Goal: Task Accomplishment & Management: Use online tool/utility

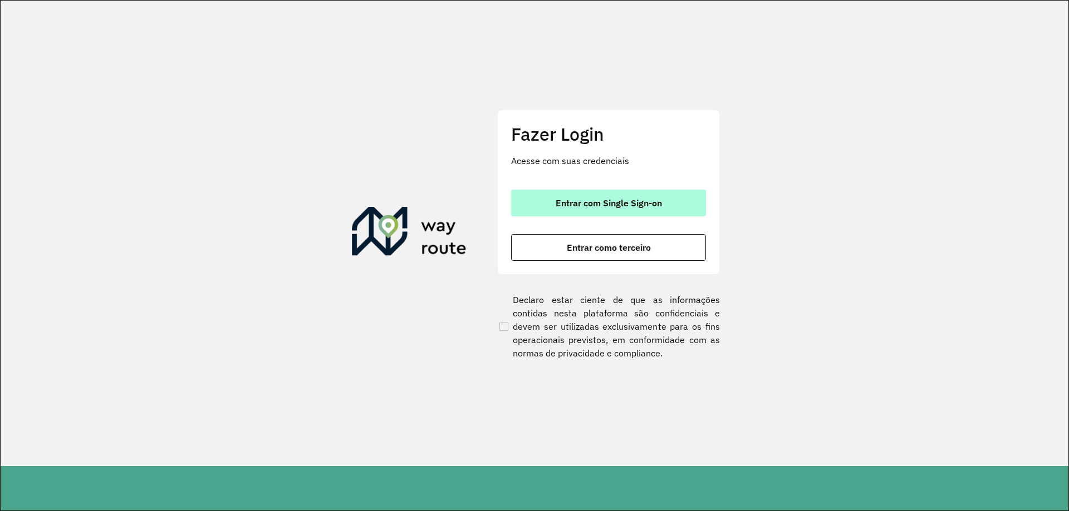
click at [579, 196] on button "Entrar com Single Sign-on" at bounding box center [608, 203] width 195 height 27
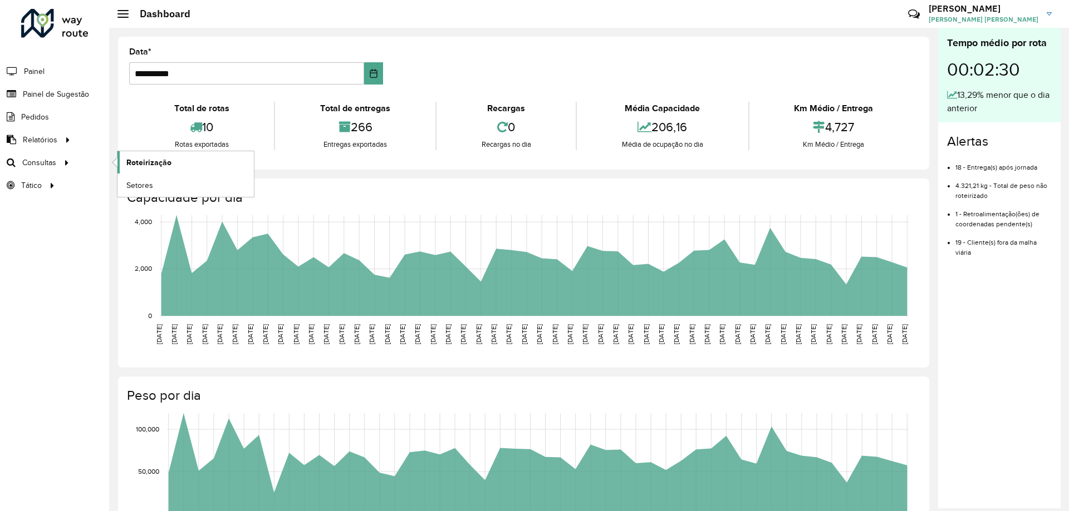
click at [190, 171] on link "Roteirização" at bounding box center [185, 162] width 136 height 22
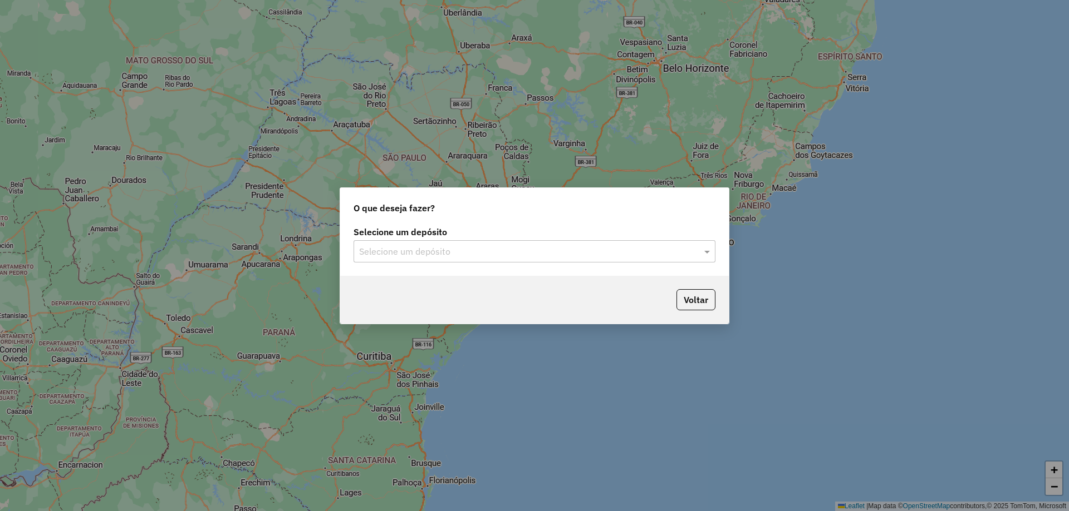
click at [422, 256] on input "text" at bounding box center [523, 251] width 328 height 13
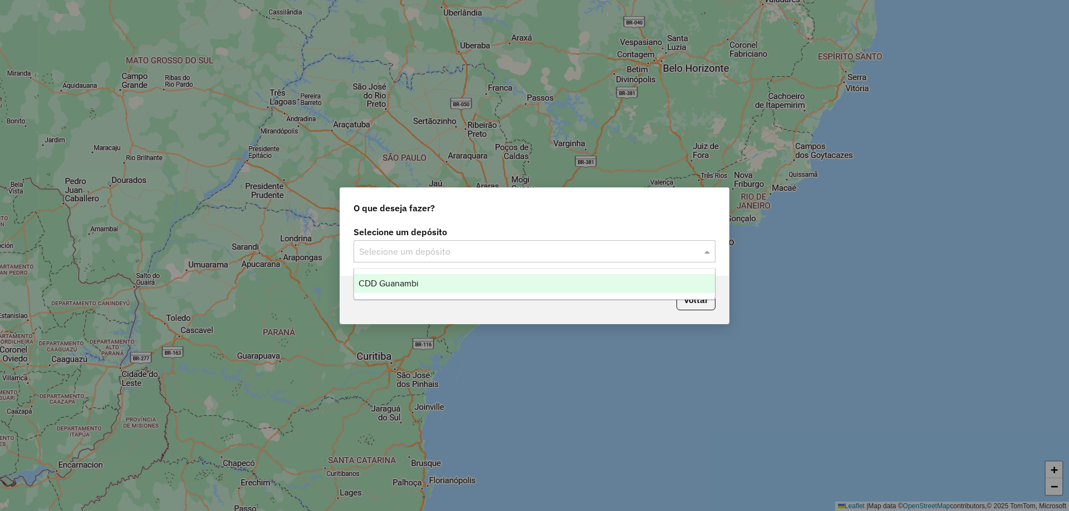
click at [408, 280] on span "CDD Guanambi" at bounding box center [388, 283] width 60 height 9
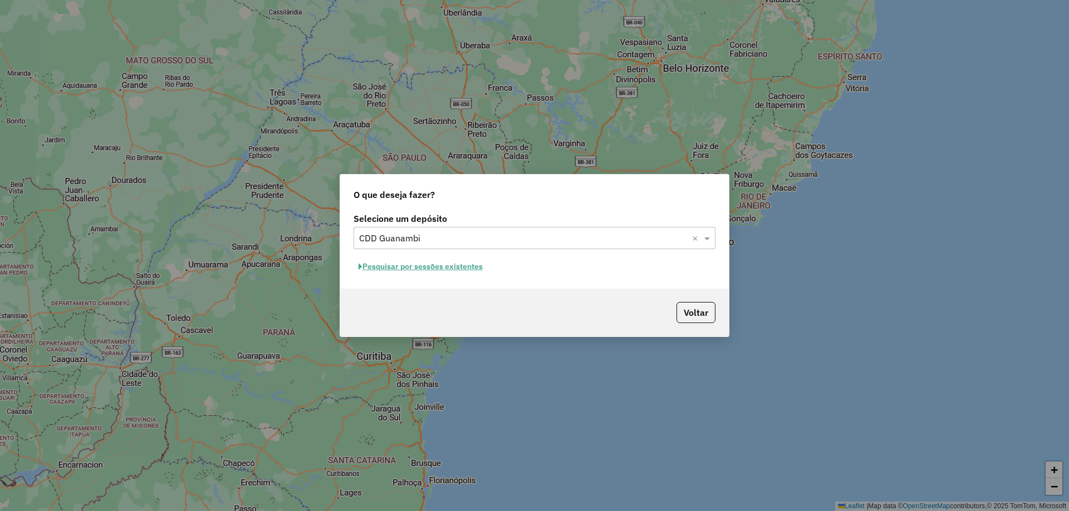
click at [475, 270] on button "Pesquisar por sessões existentes" at bounding box center [420, 266] width 134 height 17
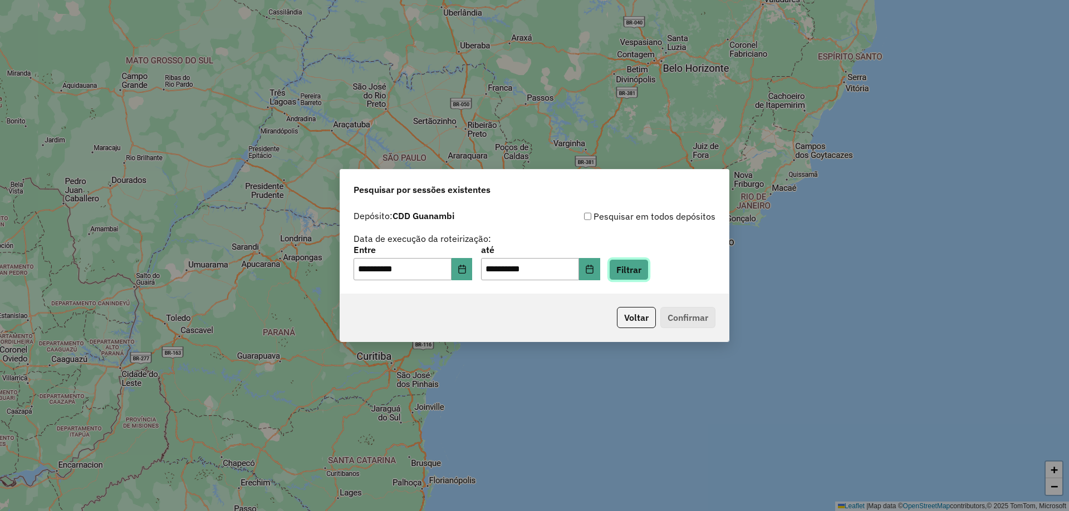
click at [641, 267] on button "Filtrar" at bounding box center [629, 269] width 40 height 21
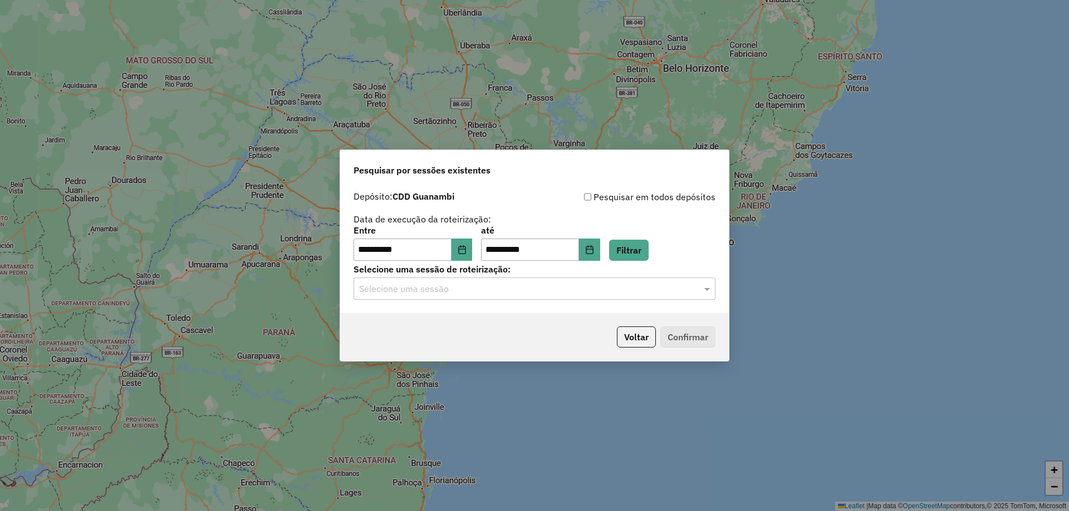
click at [490, 294] on input "text" at bounding box center [523, 289] width 328 height 13
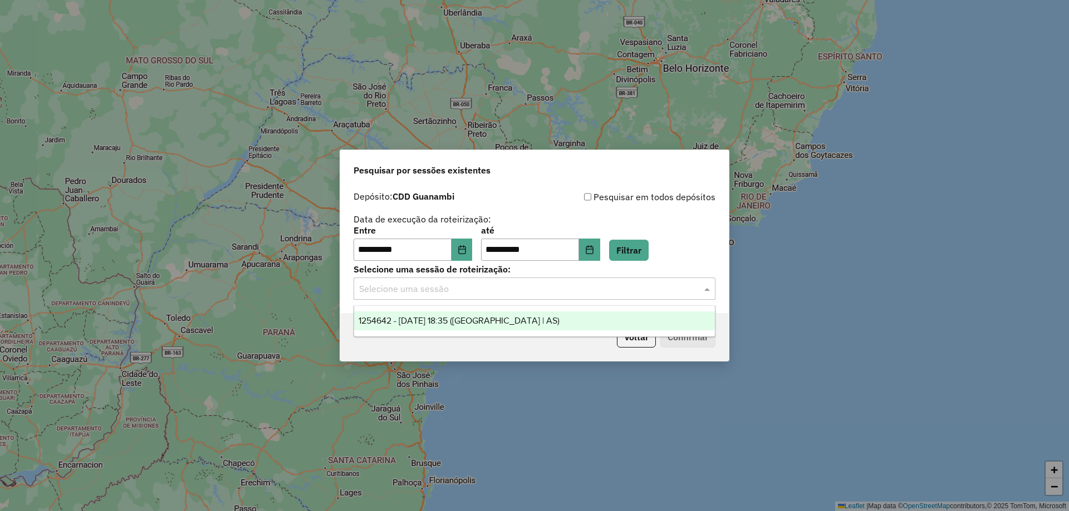
click at [466, 313] on div "1254642 - 28/08/2025 18:35 (Rota | AS)" at bounding box center [534, 321] width 361 height 19
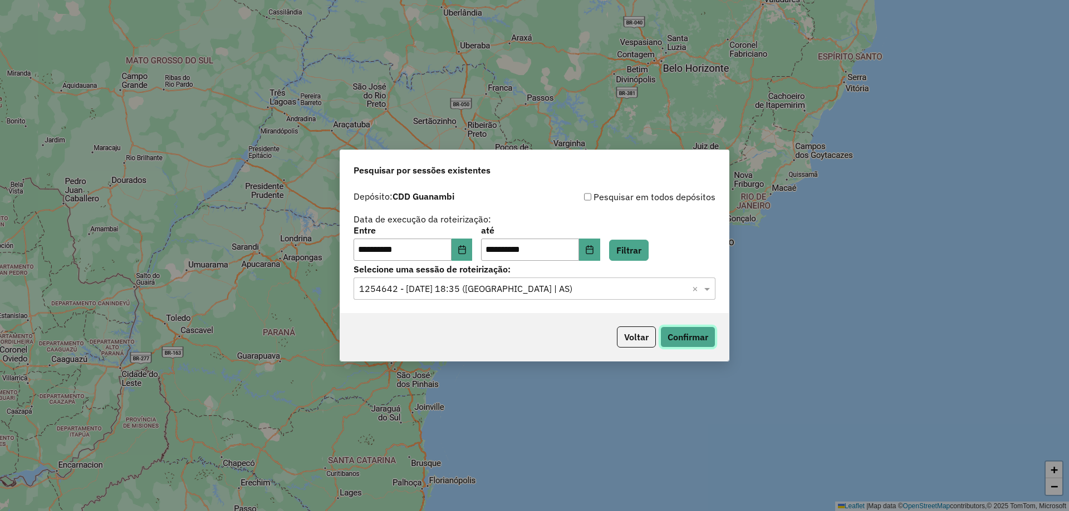
click at [692, 336] on button "Confirmar" at bounding box center [687, 337] width 55 height 21
click at [689, 332] on button "Confirmar" at bounding box center [687, 337] width 55 height 21
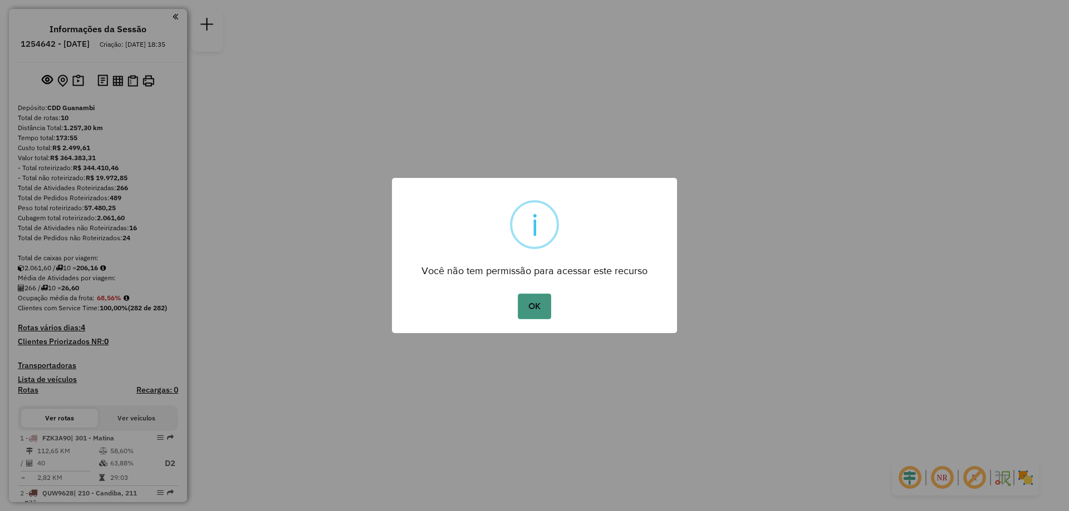
click at [535, 303] on button "OK" at bounding box center [534, 307] width 33 height 26
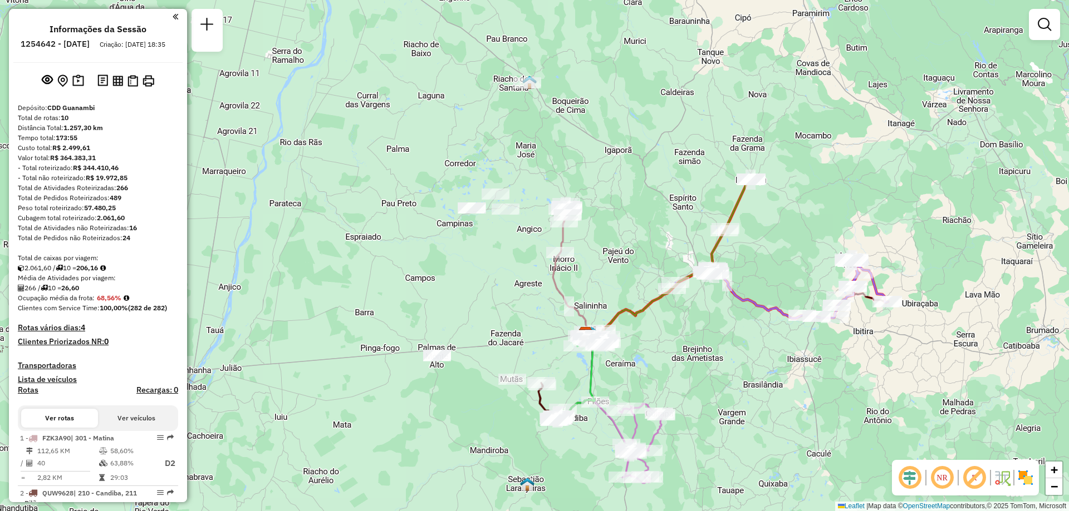
drag, startPoint x: 383, startPoint y: 227, endPoint x: 434, endPoint y: 304, distance: 92.9
click at [434, 304] on div "Janela de atendimento Grade de atendimento Capacidade Transportadoras Veículos …" at bounding box center [534, 255] width 1069 height 511
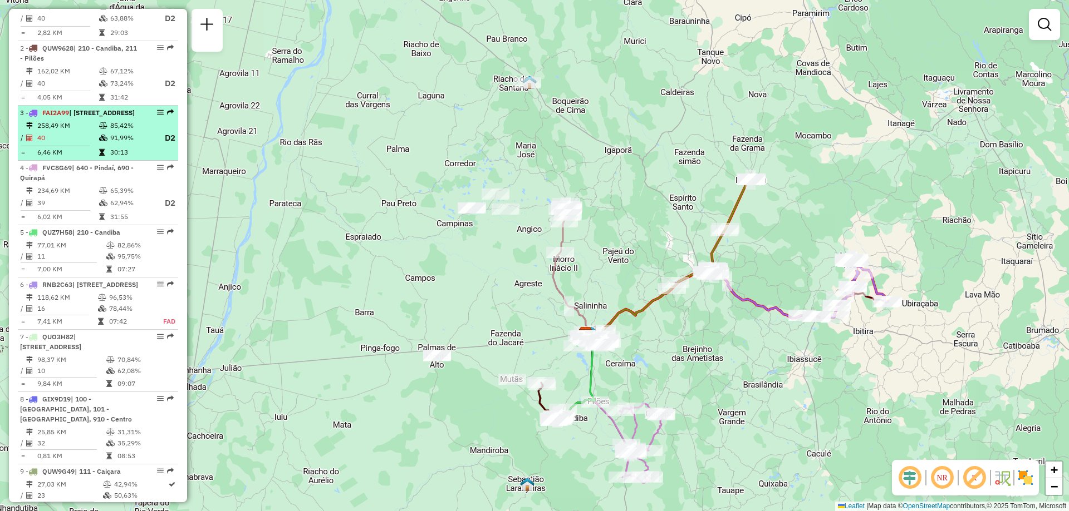
scroll to position [223, 0]
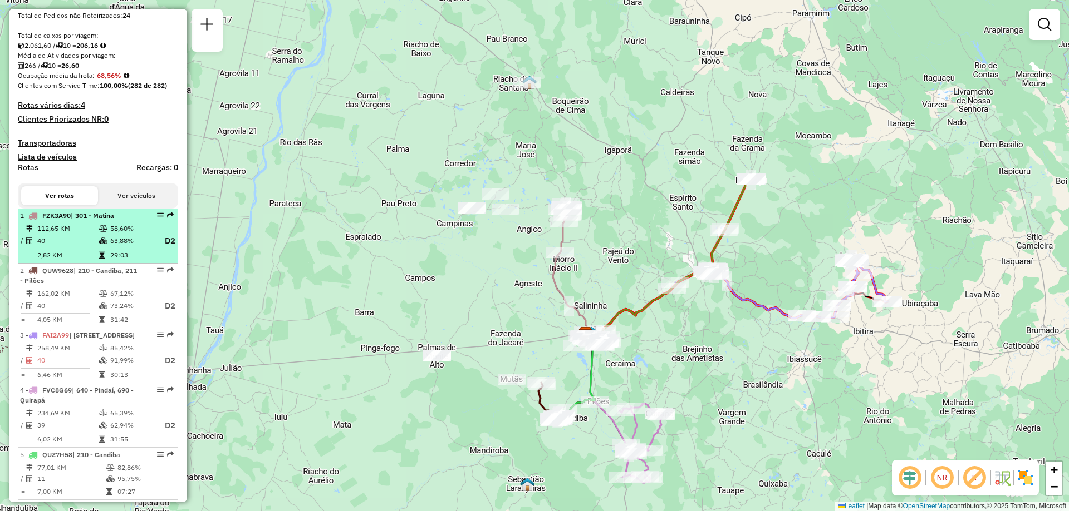
select select "**********"
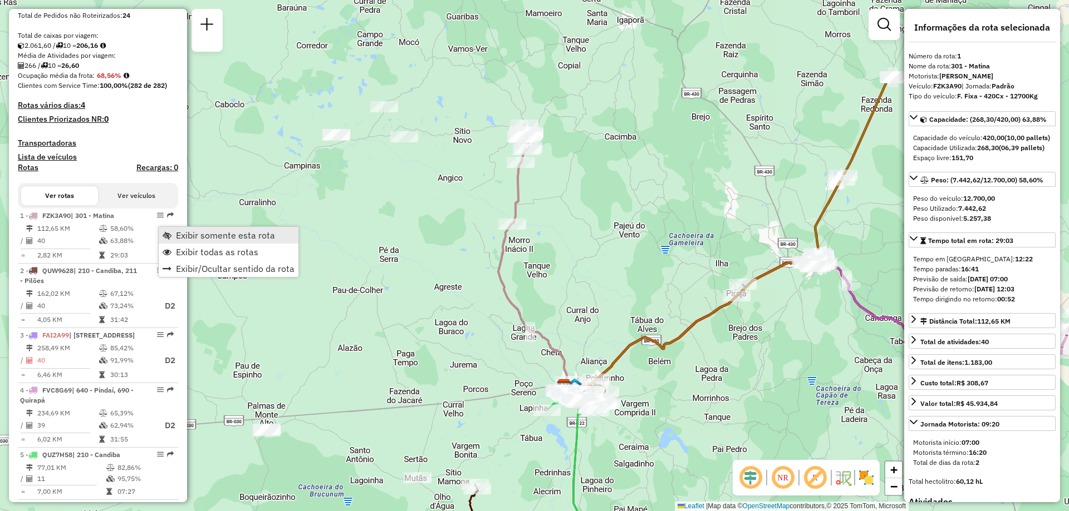
click at [196, 239] on span "Exibir somente esta rota" at bounding box center [225, 235] width 99 height 9
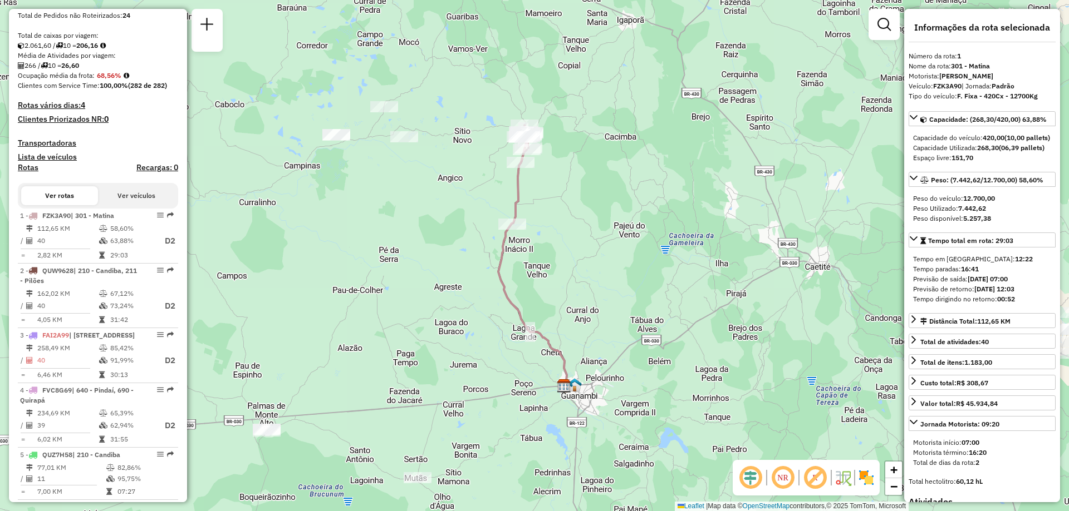
click at [782, 476] on em at bounding box center [782, 478] width 27 height 27
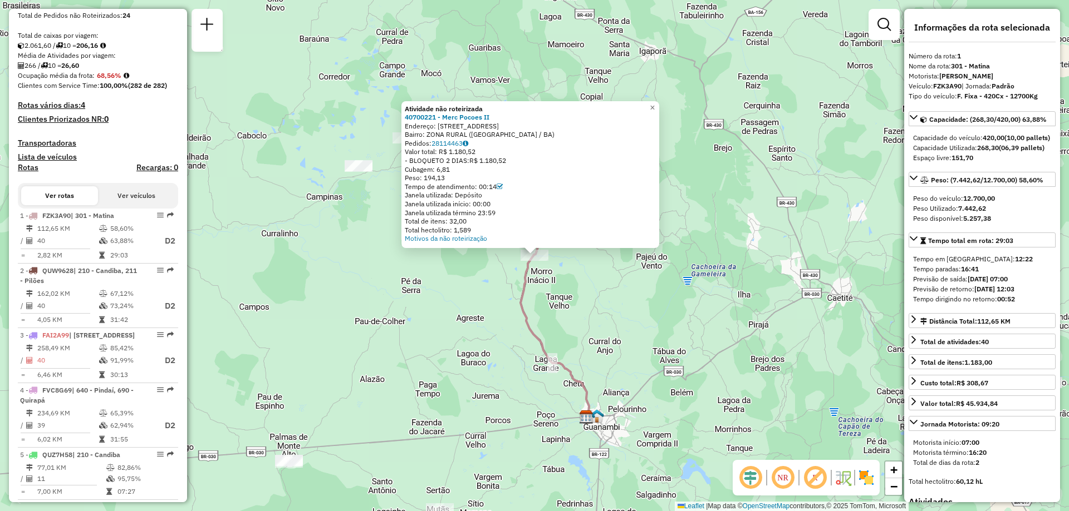
click at [485, 269] on div "Atividade não roteirizada 40700221 - Merc Pocoes II Endereço: [STREET_ADDRESS] …" at bounding box center [534, 255] width 1069 height 511
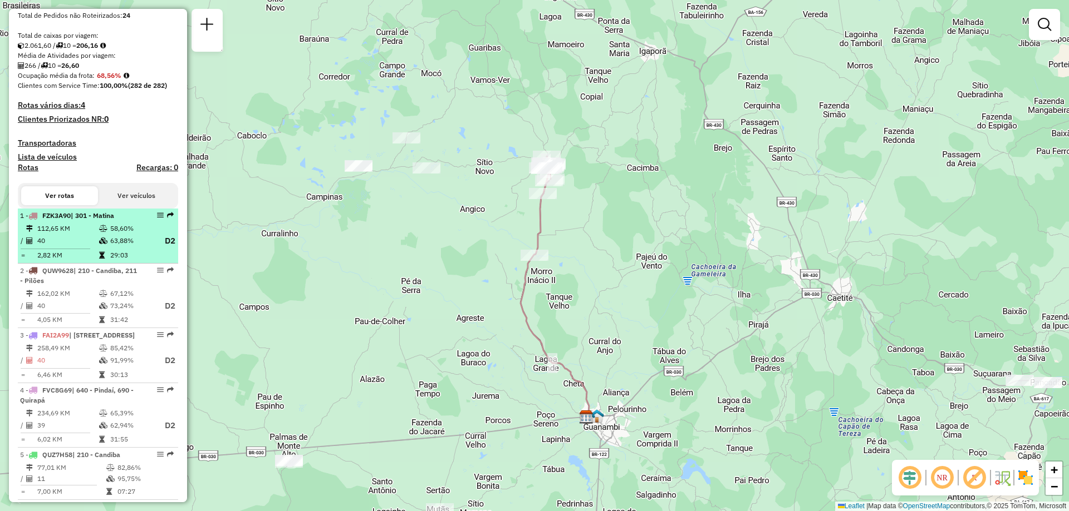
click at [135, 248] on td "63,88%" at bounding box center [132, 241] width 45 height 14
select select "**********"
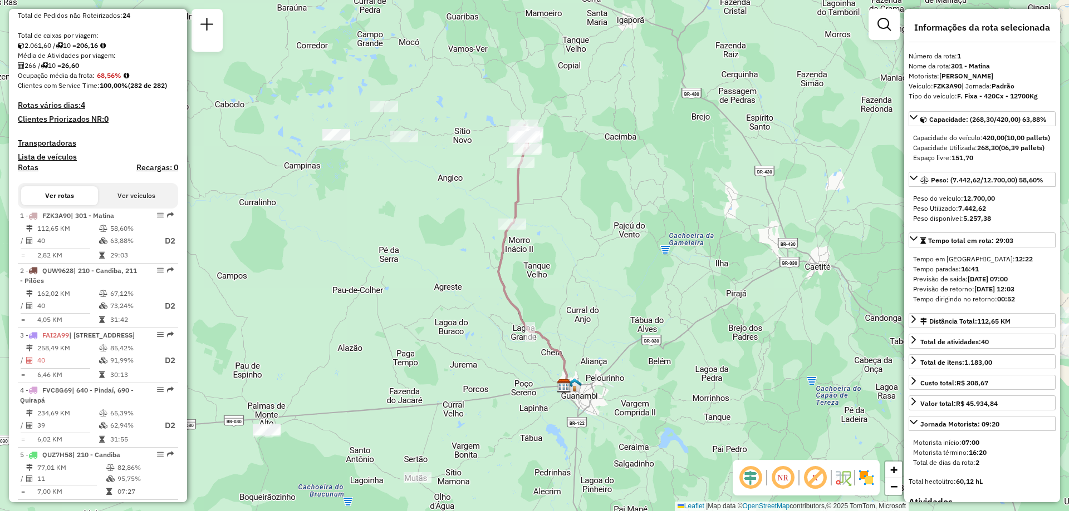
click at [516, 233] on div "Janela de atendimento Grade de atendimento Capacidade Transportadoras Veículos …" at bounding box center [534, 255] width 1069 height 511
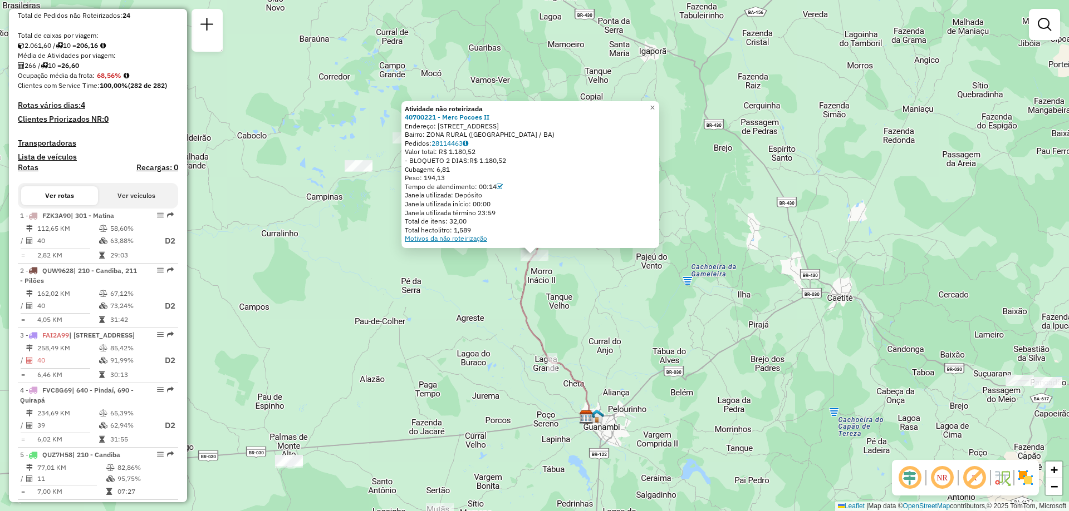
click at [482, 238] on link "Motivos da não roteirização" at bounding box center [446, 238] width 82 height 8
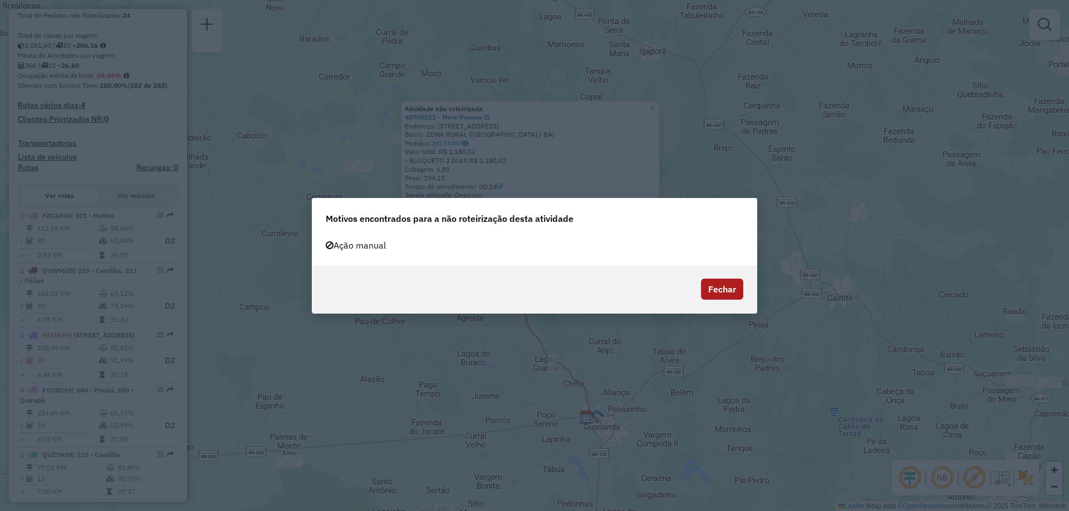
click at [731, 291] on button "Fechar" at bounding box center [722, 289] width 42 height 21
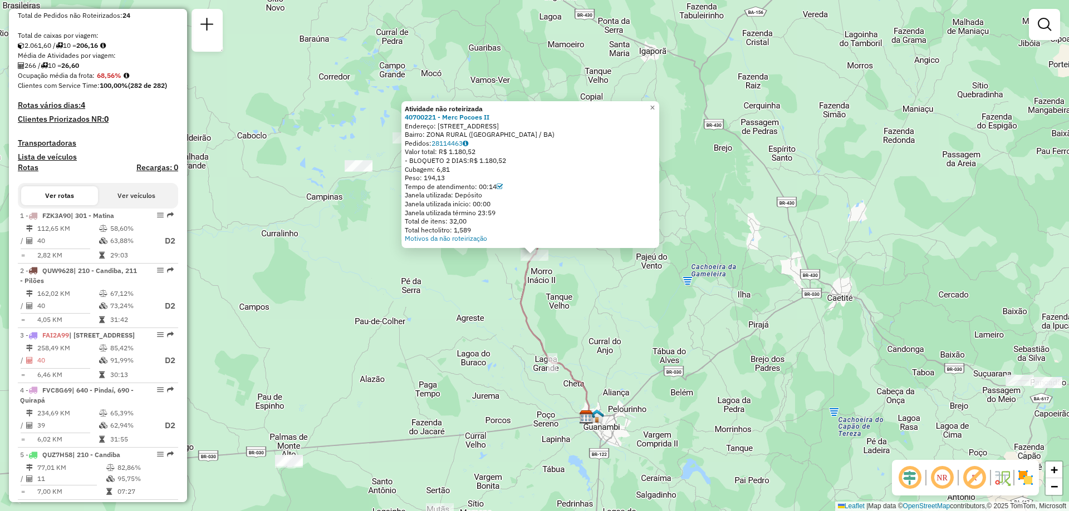
click at [669, 313] on div "Atividade não roteirizada 40700221 - Merc Pocoes II Endereço: [STREET_ADDRESS] …" at bounding box center [534, 255] width 1069 height 511
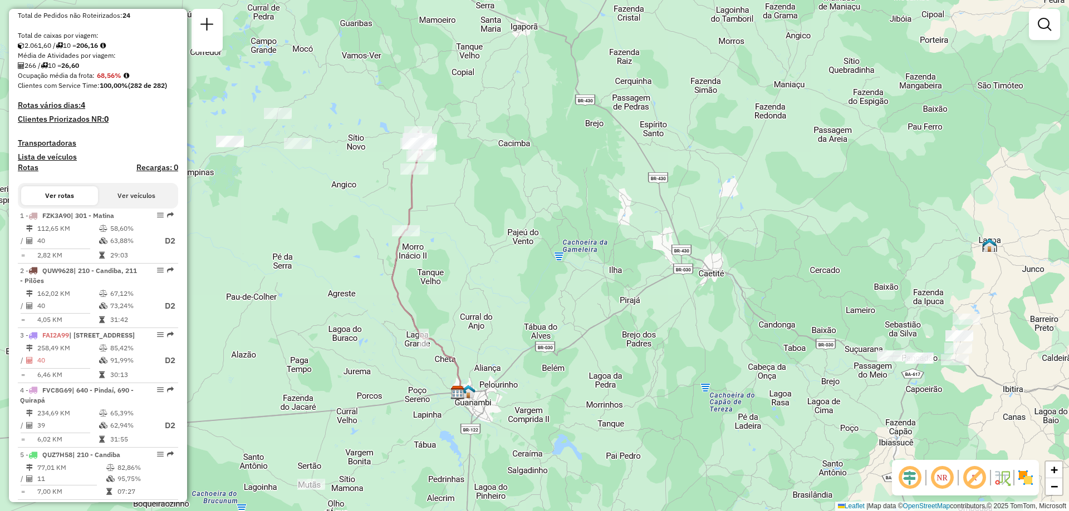
drag, startPoint x: 776, startPoint y: 332, endPoint x: 647, endPoint y: 307, distance: 130.9
click at [647, 307] on div "Janela de atendimento Grade de atendimento Capacidade Transportadoras Veículos …" at bounding box center [534, 255] width 1069 height 511
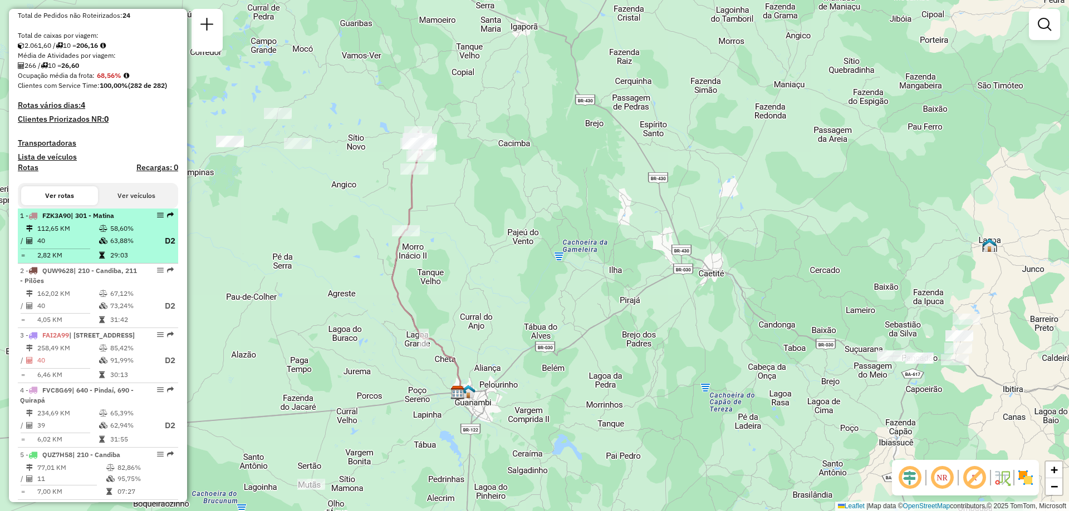
click at [95, 250] on td at bounding box center [59, 249] width 78 height 2
select select "**********"
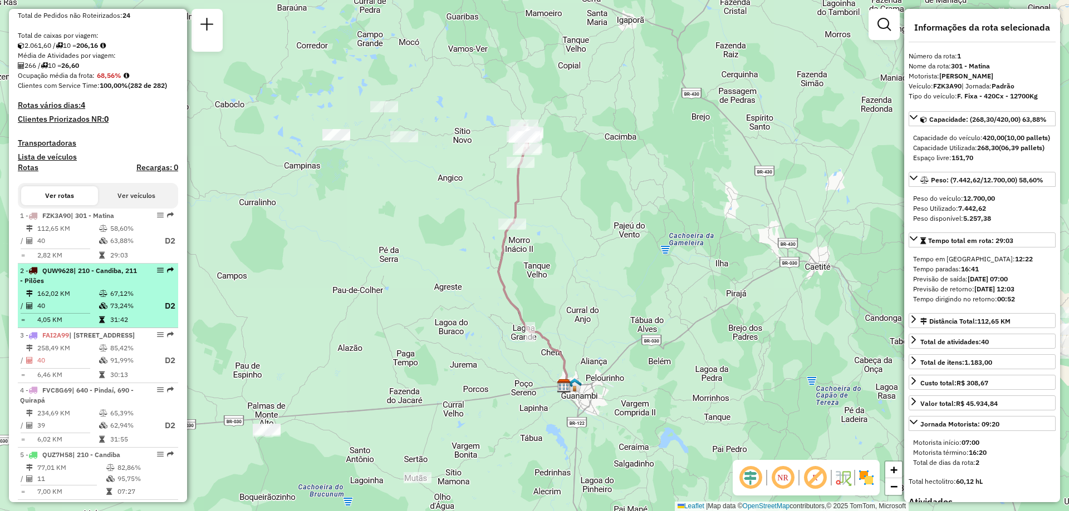
click at [95, 286] on div "2 - QUW9628 | 210 - Candiba, 211 - Pilões" at bounding box center [79, 276] width 118 height 20
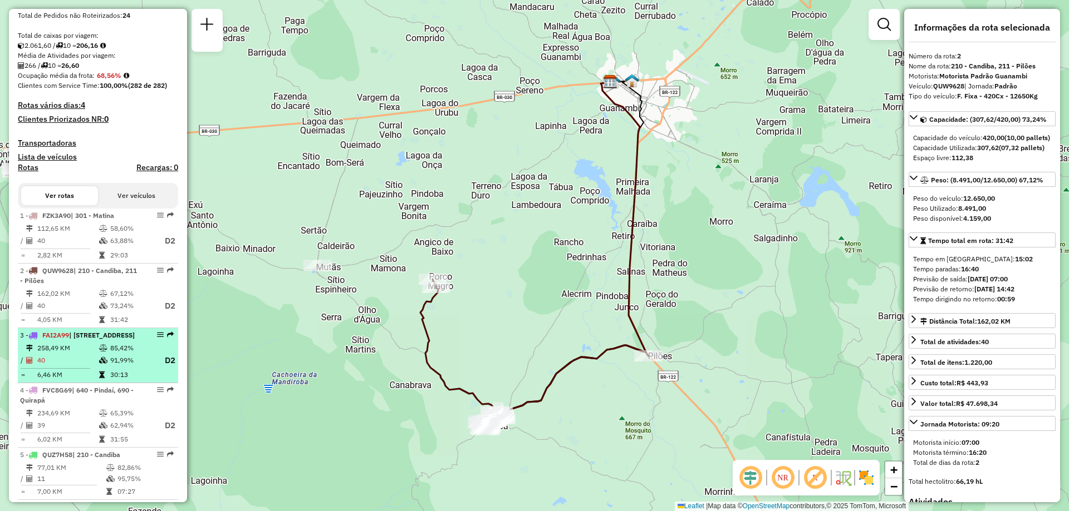
click at [83, 339] on span "| [STREET_ADDRESS]" at bounding box center [102, 335] width 66 height 8
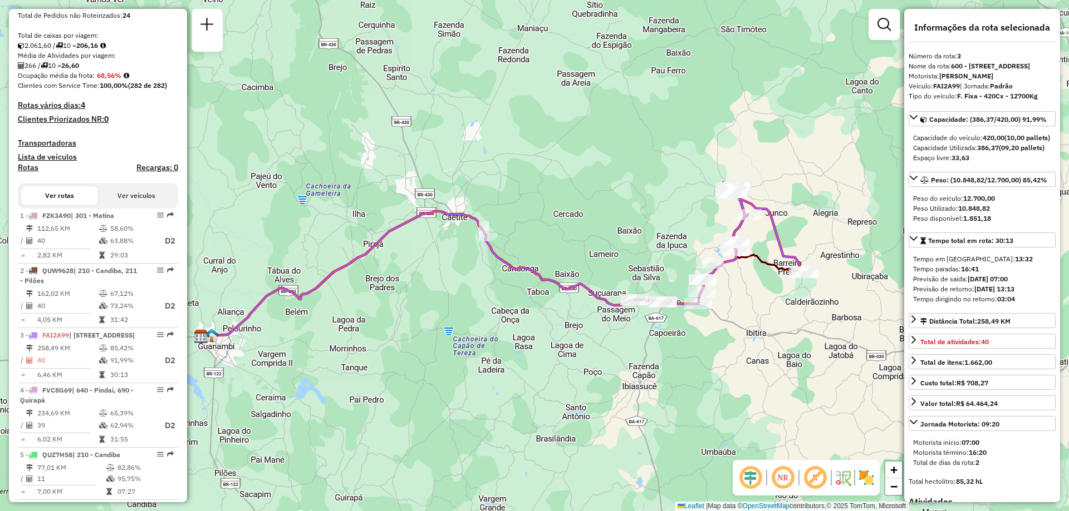
drag, startPoint x: 809, startPoint y: 247, endPoint x: 777, endPoint y: 252, distance: 31.7
click at [777, 252] on icon at bounding box center [768, 231] width 73 height 86
click at [963, 346] on span "Total de atividades: 40" at bounding box center [954, 342] width 68 height 8
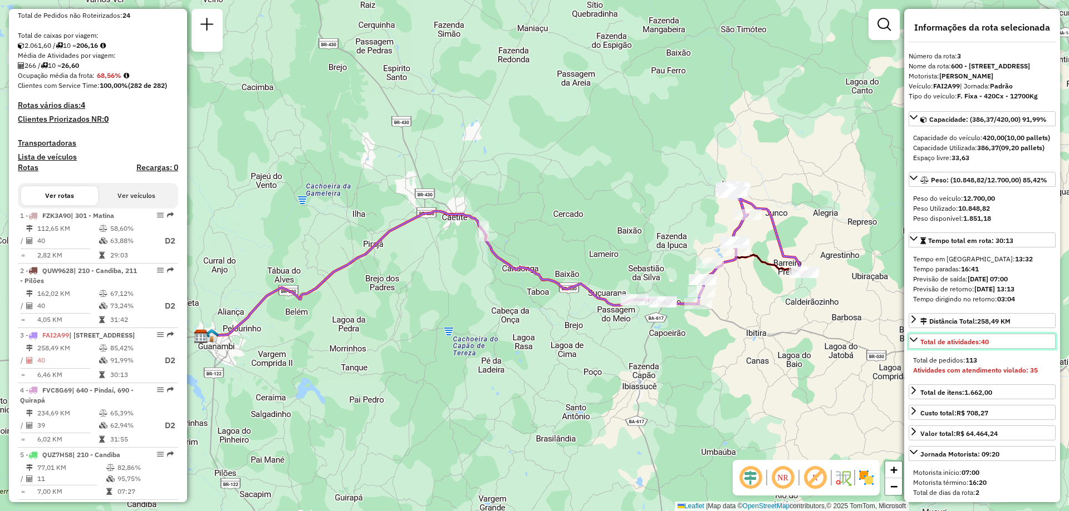
click at [963, 346] on span "Total de atividades: 40" at bounding box center [954, 342] width 68 height 8
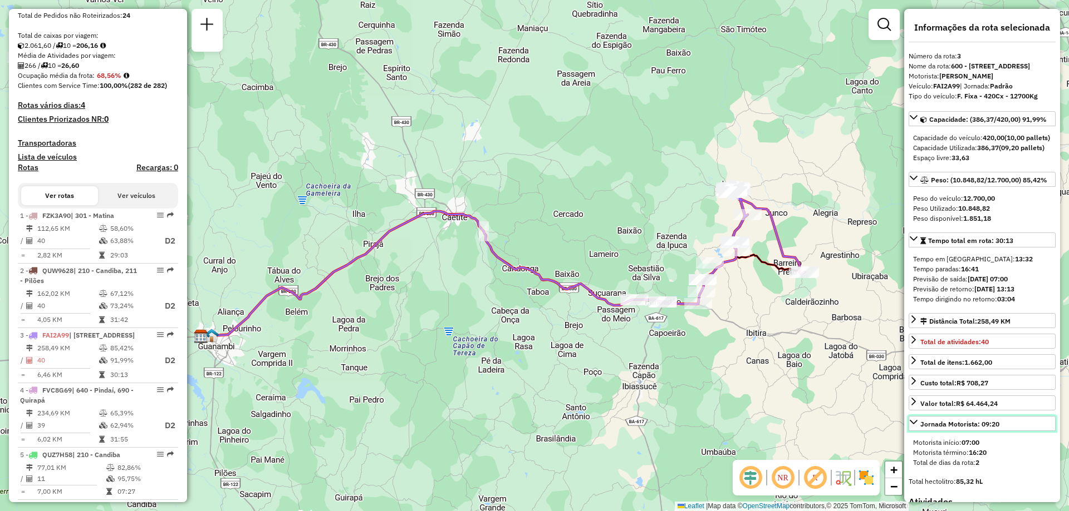
click at [946, 430] on div "Jornada Motorista: 09:20" at bounding box center [959, 425] width 79 height 10
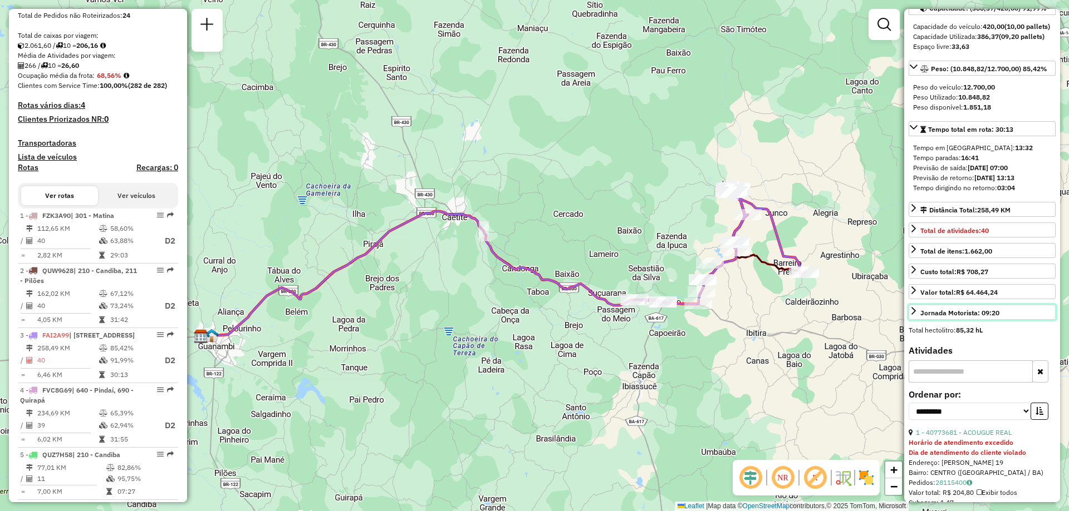
click at [916, 316] on icon at bounding box center [913, 311] width 9 height 9
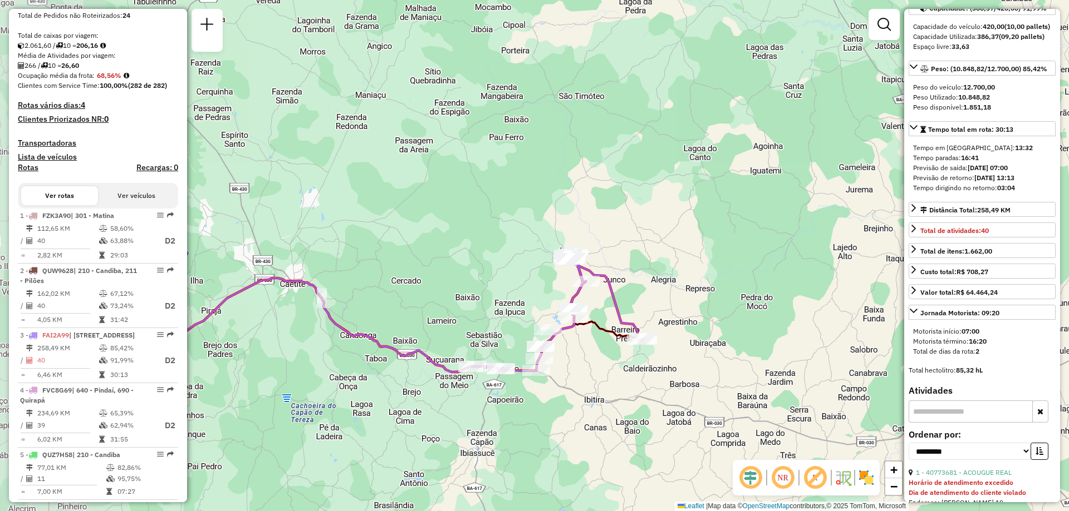
drag, startPoint x: 370, startPoint y: 370, endPoint x: 514, endPoint y: 336, distance: 148.8
click at [514, 336] on div "Janela de atendimento Grade de atendimento Capacidade Transportadoras Veículos …" at bounding box center [534, 255] width 1069 height 511
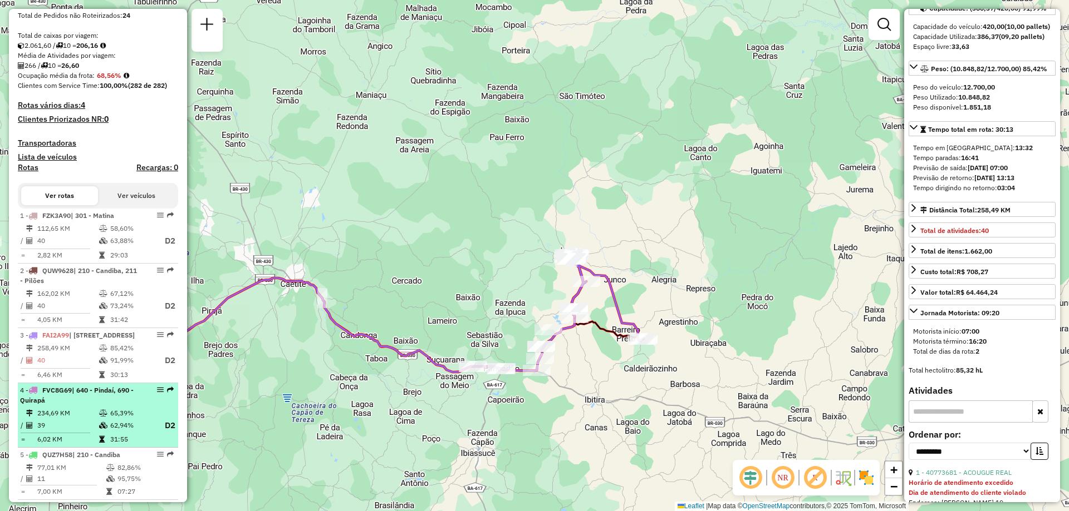
scroll to position [278, 0]
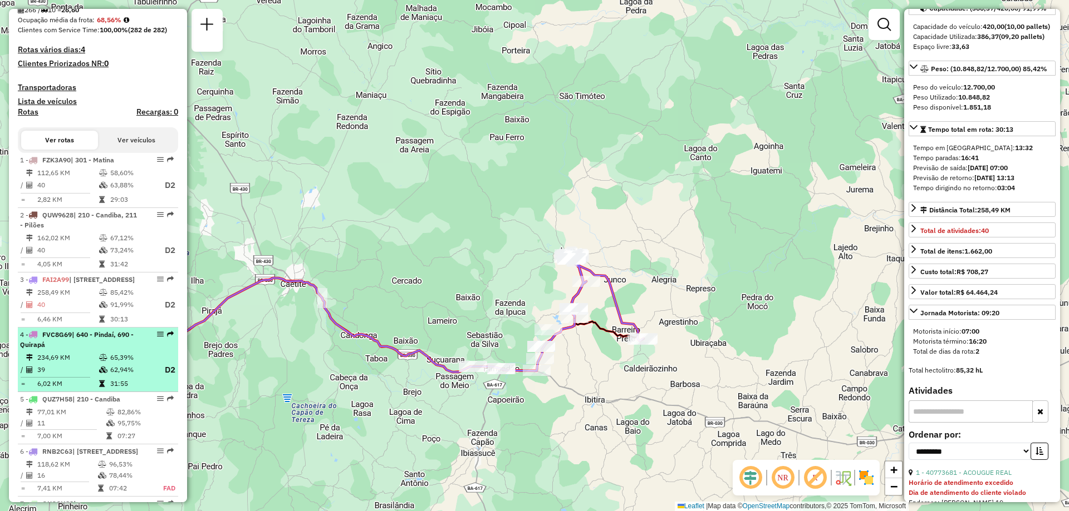
click at [95, 380] on li "4 - FVC8G69 | 640 - Pindaí, 690 - Quirapá 234,69 KM 65,39% / 39 62,94% D2 = 6,0…" at bounding box center [98, 360] width 160 height 65
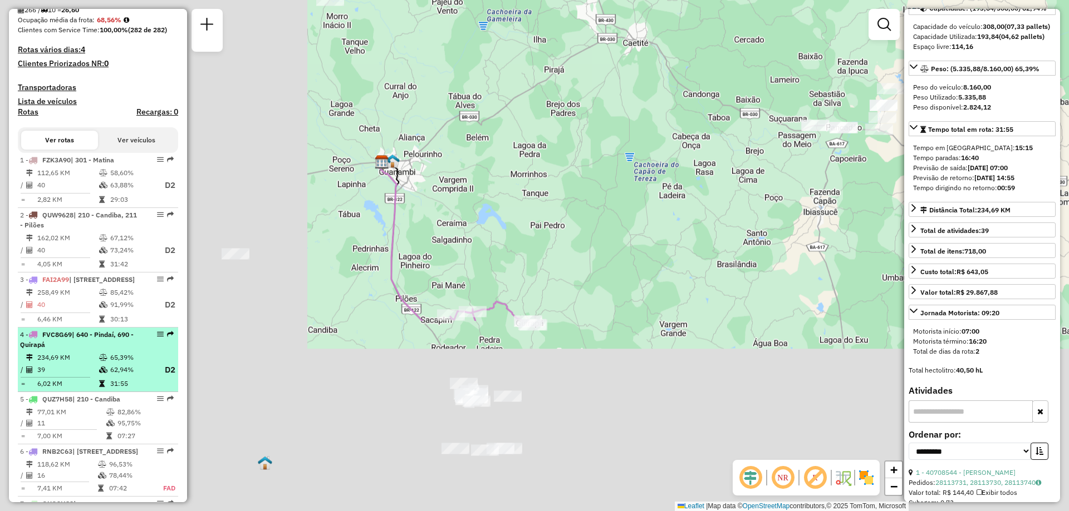
scroll to position [101, 0]
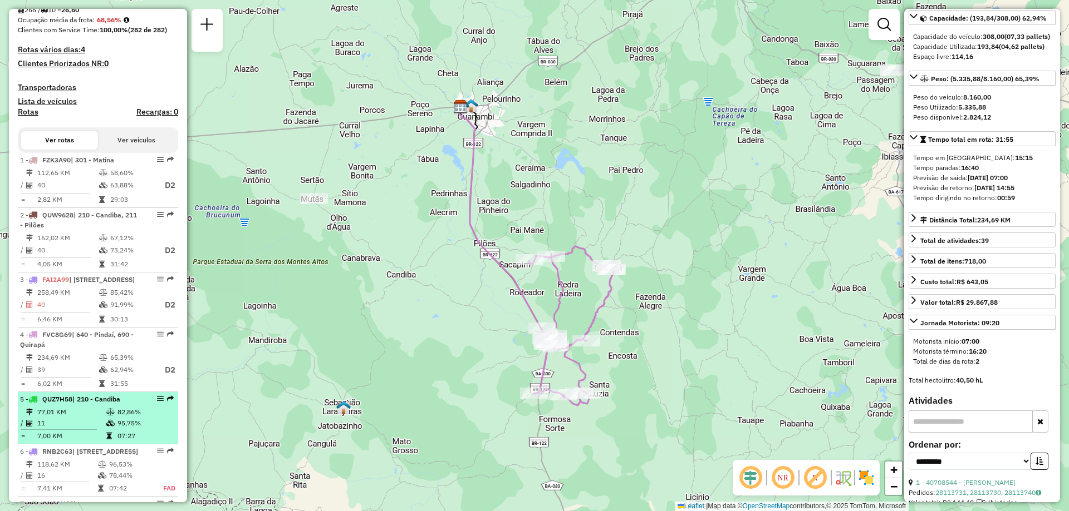
click at [107, 429] on td at bounding box center [111, 423] width 11 height 11
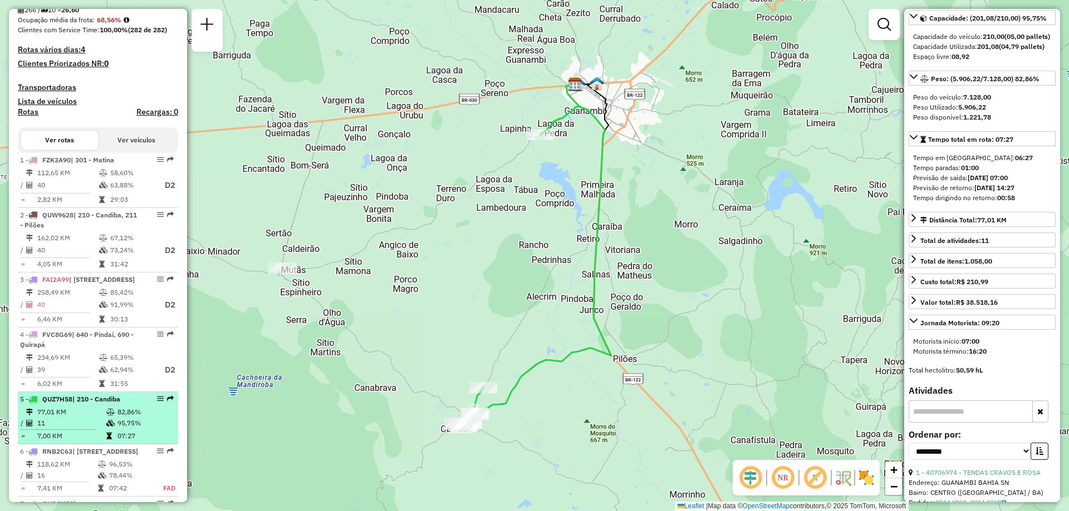
scroll to position [334, 0]
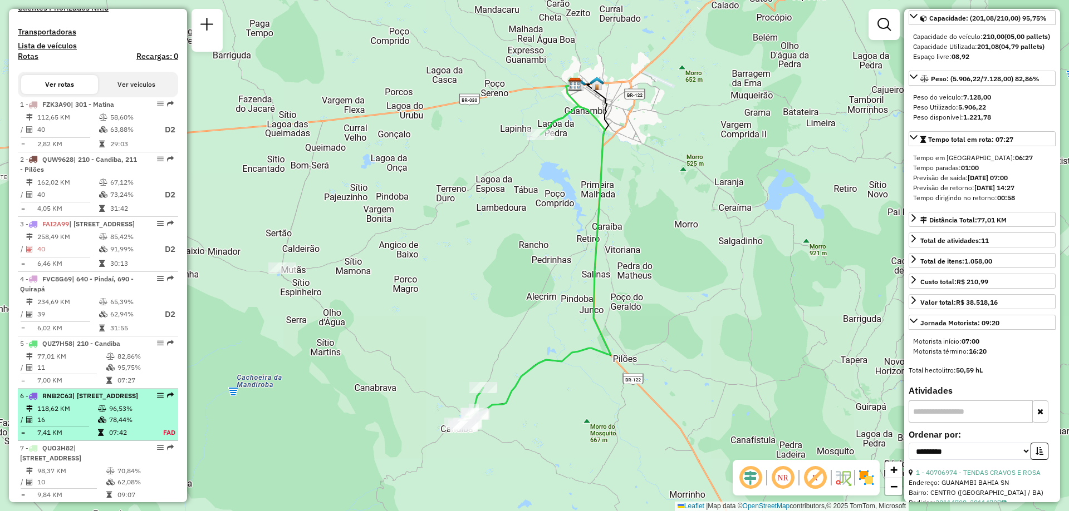
click at [92, 426] on td "16" at bounding box center [67, 420] width 61 height 11
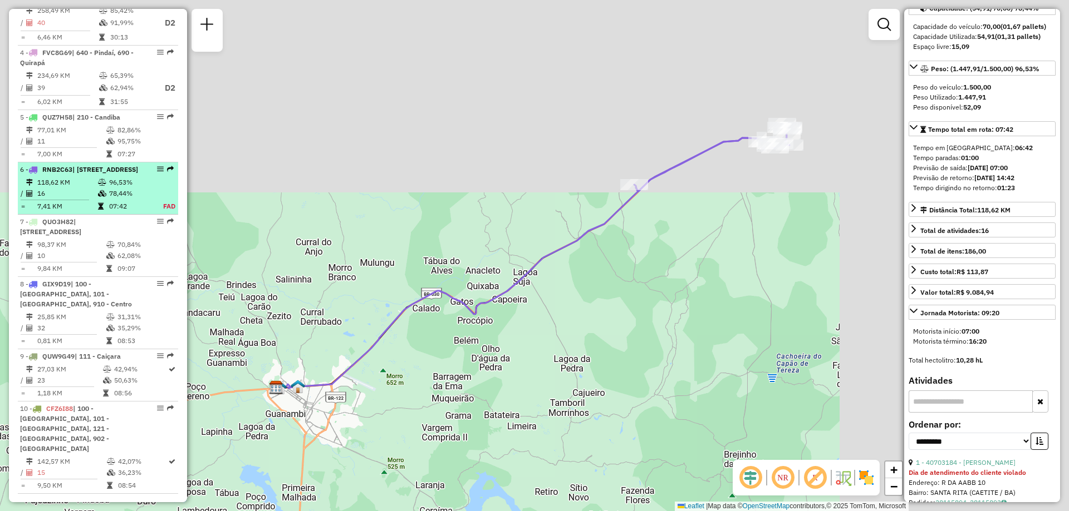
scroll to position [744, 0]
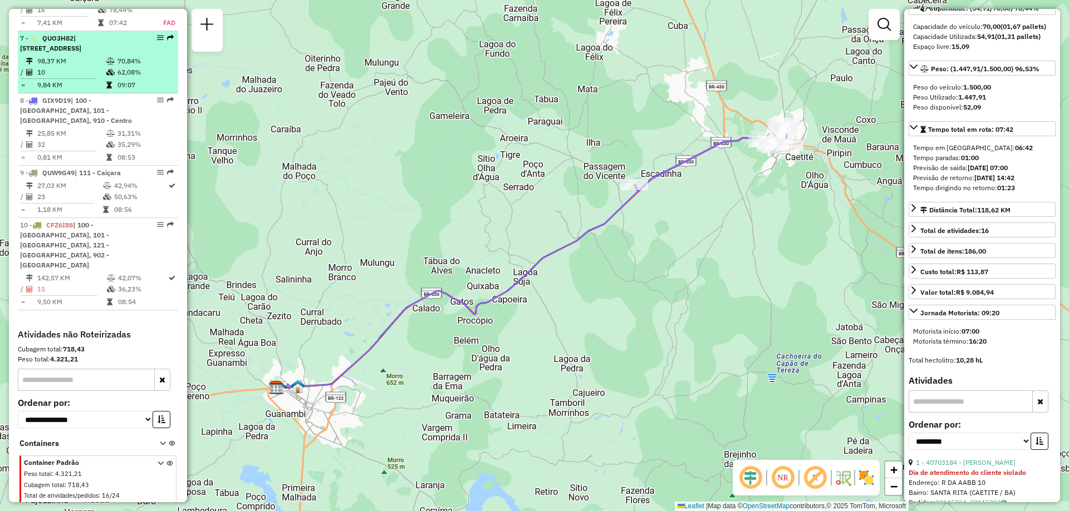
click at [96, 53] on div "7 - QUO3H82 | 900 - Caetité, 901 - Caetité/[GEOGRAPHIC_DATA]" at bounding box center [79, 43] width 118 height 20
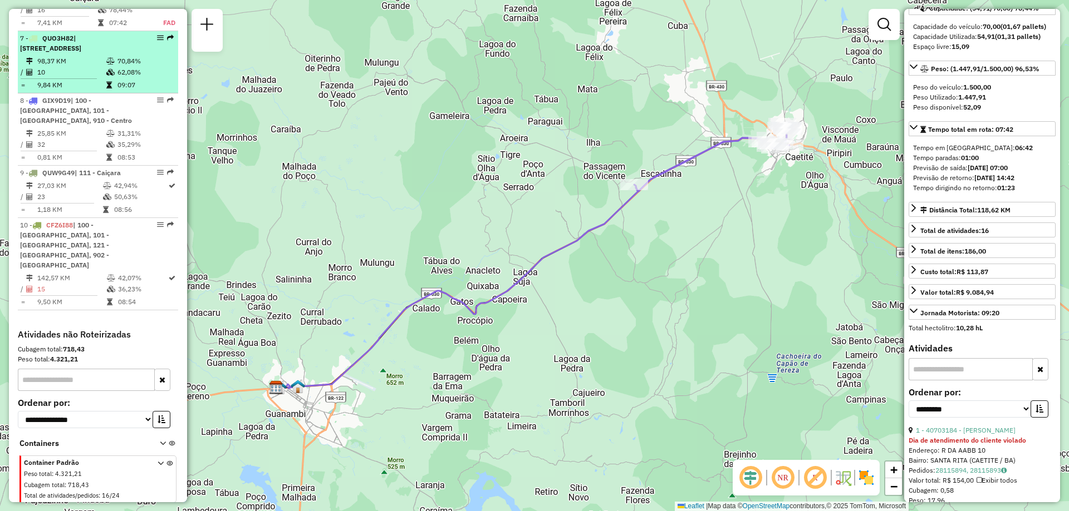
scroll to position [111, 0]
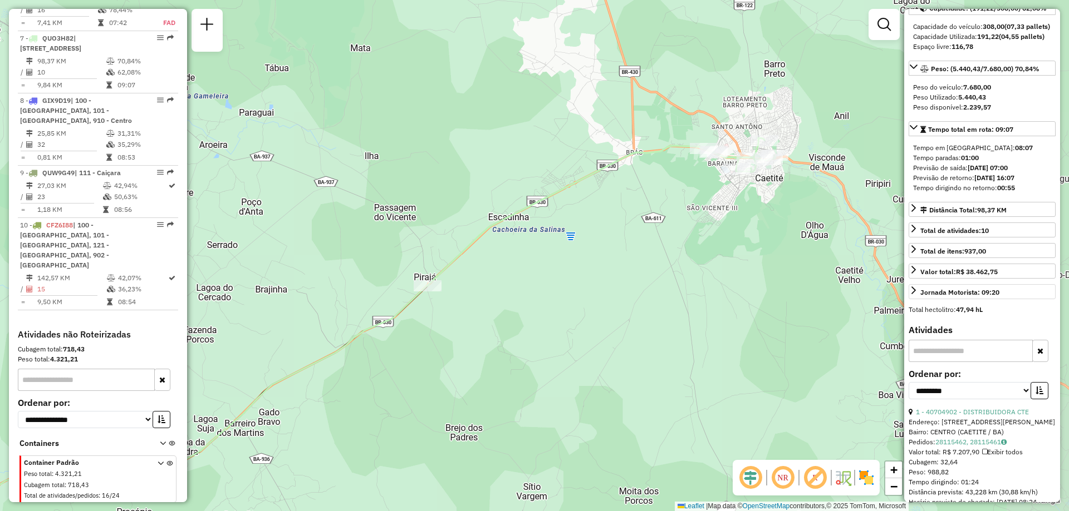
drag, startPoint x: 785, startPoint y: 151, endPoint x: 494, endPoint y: 291, distance: 323.1
click at [494, 291] on div "Janela de atendimento Grade de atendimento Capacidade Transportadoras Veículos …" at bounding box center [534, 255] width 1069 height 511
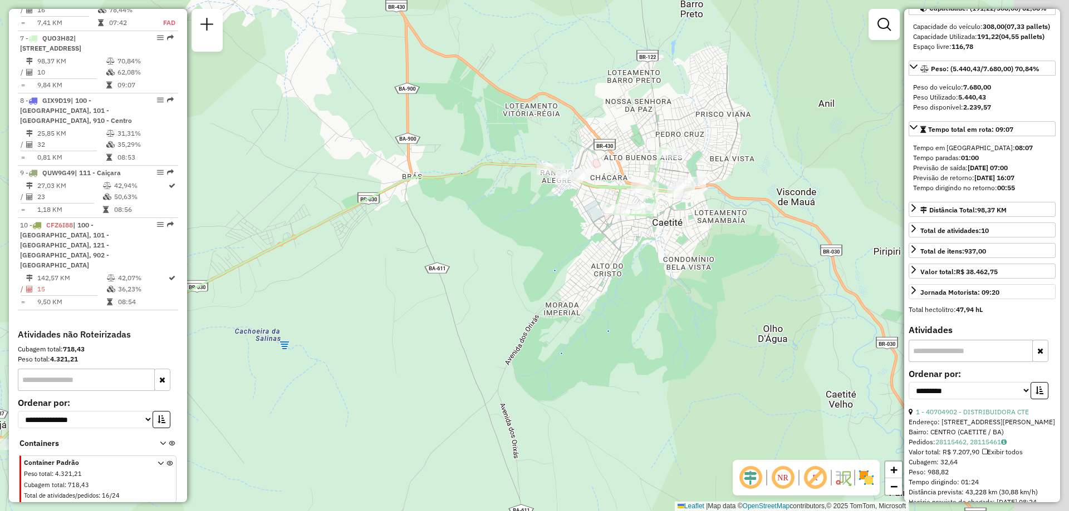
drag, startPoint x: 749, startPoint y: 111, endPoint x: 645, endPoint y: 118, distance: 104.3
click at [645, 118] on div "Janela de atendimento Grade de atendimento Capacidade Transportadoras Veículos …" at bounding box center [534, 255] width 1069 height 511
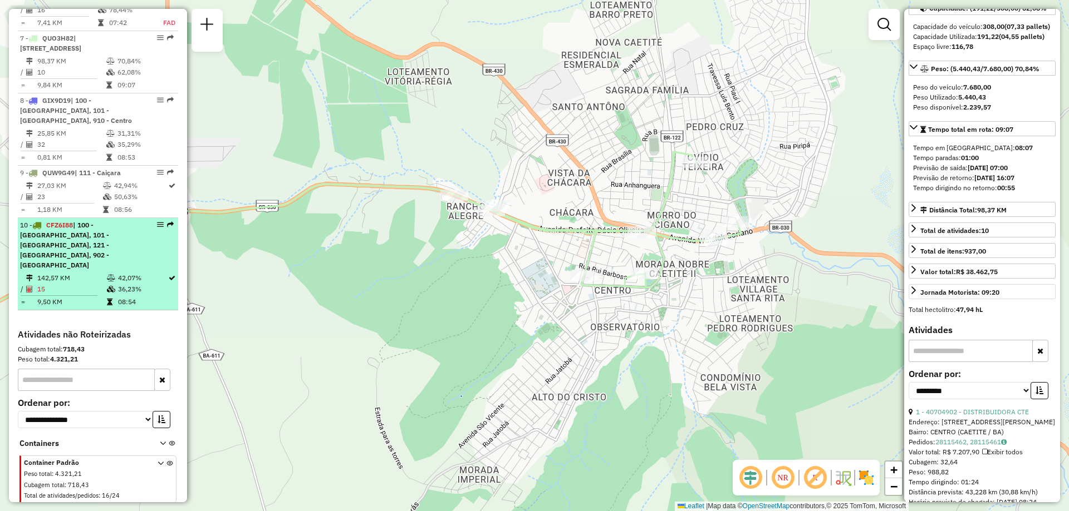
scroll to position [633, 0]
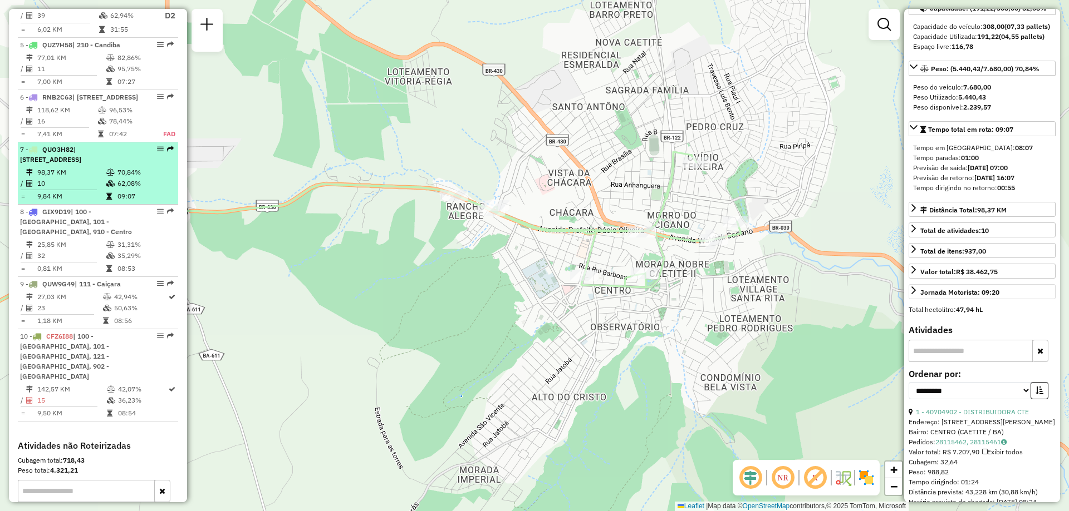
click at [87, 178] on td "98,37 KM" at bounding box center [71, 172] width 69 height 11
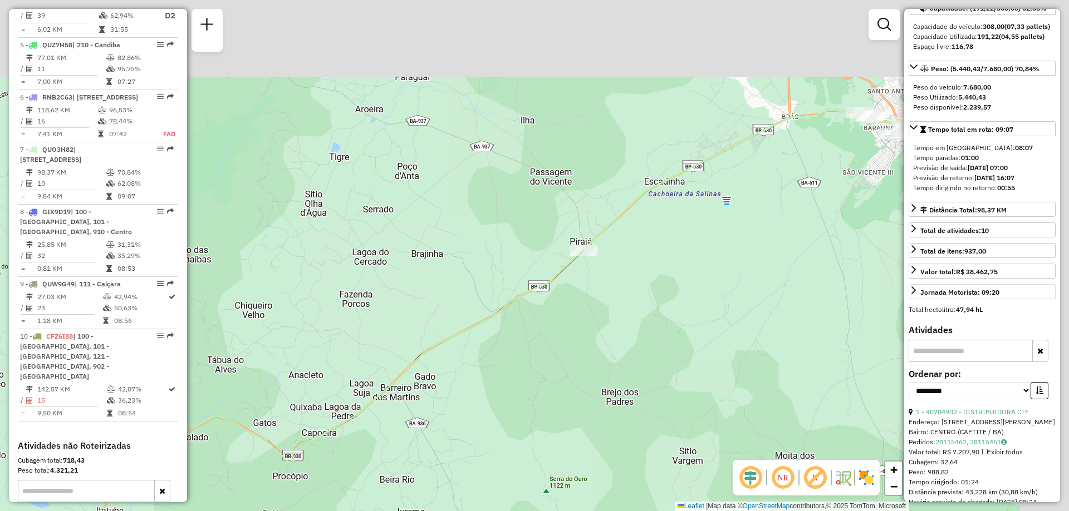
drag, startPoint x: 732, startPoint y: 199, endPoint x: 495, endPoint y: 354, distance: 283.1
click at [496, 354] on div "Janela de atendimento Grade de atendimento Capacidade Transportadoras Veículos …" at bounding box center [534, 255] width 1069 height 511
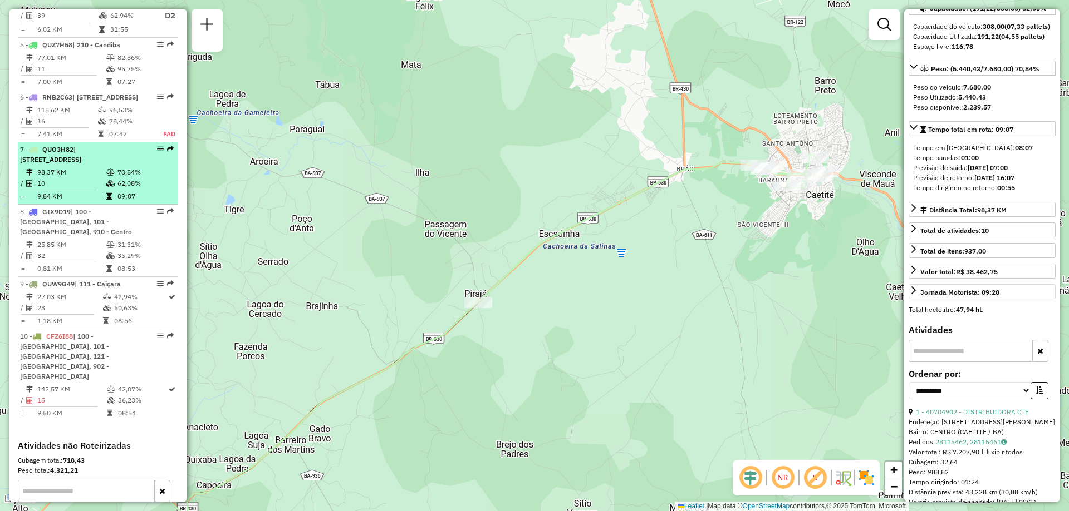
click at [99, 189] on td "10" at bounding box center [71, 183] width 69 height 11
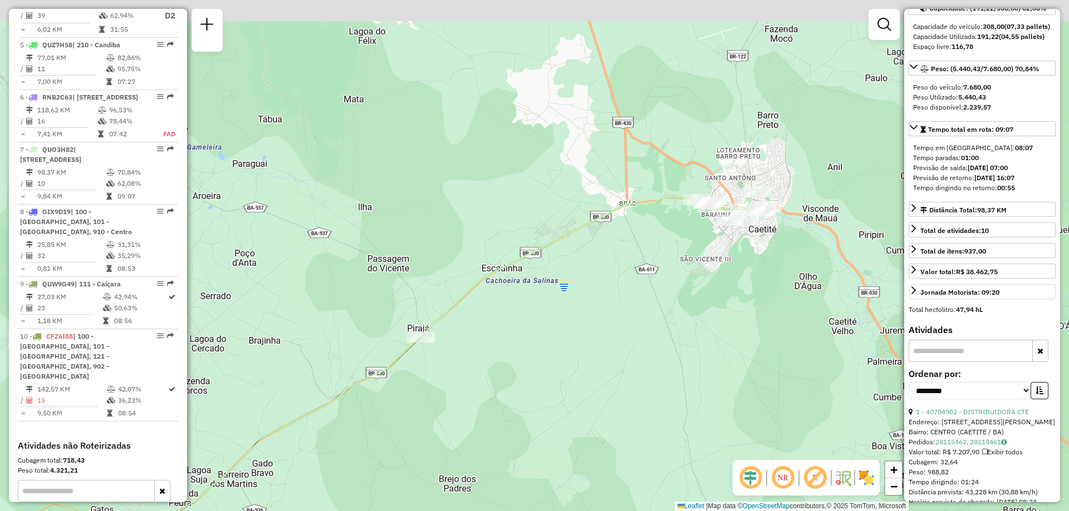
drag, startPoint x: 587, startPoint y: 190, endPoint x: 285, endPoint y: 385, distance: 359.4
click at [285, 385] on div "Janela de atendimento Grade de atendimento Capacidade Transportadoras Veículos …" at bounding box center [534, 255] width 1069 height 511
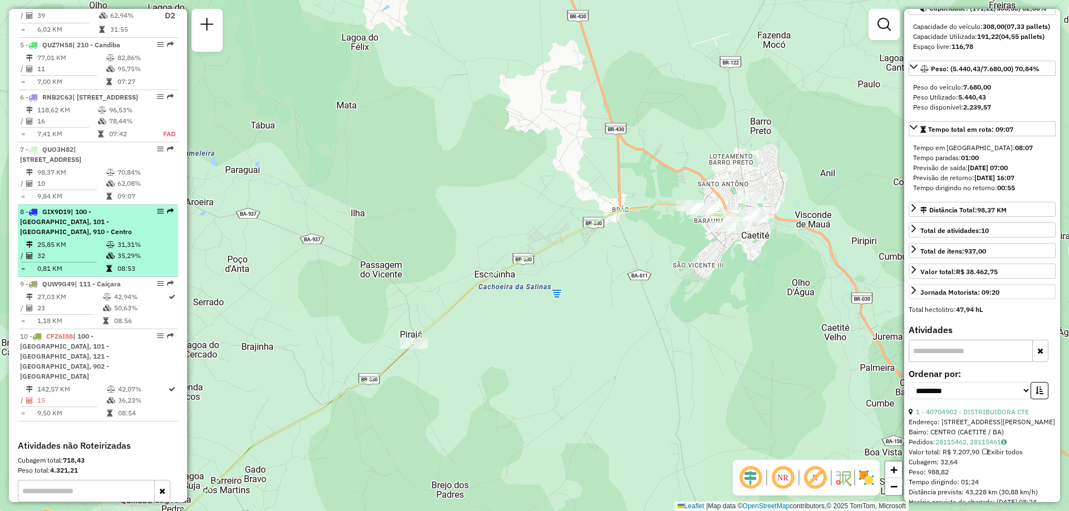
click at [112, 237] on div "8 - GIX9D19 | 100 - [GEOGRAPHIC_DATA], 101 - [GEOGRAPHIC_DATA], 910 - Centro" at bounding box center [79, 222] width 118 height 30
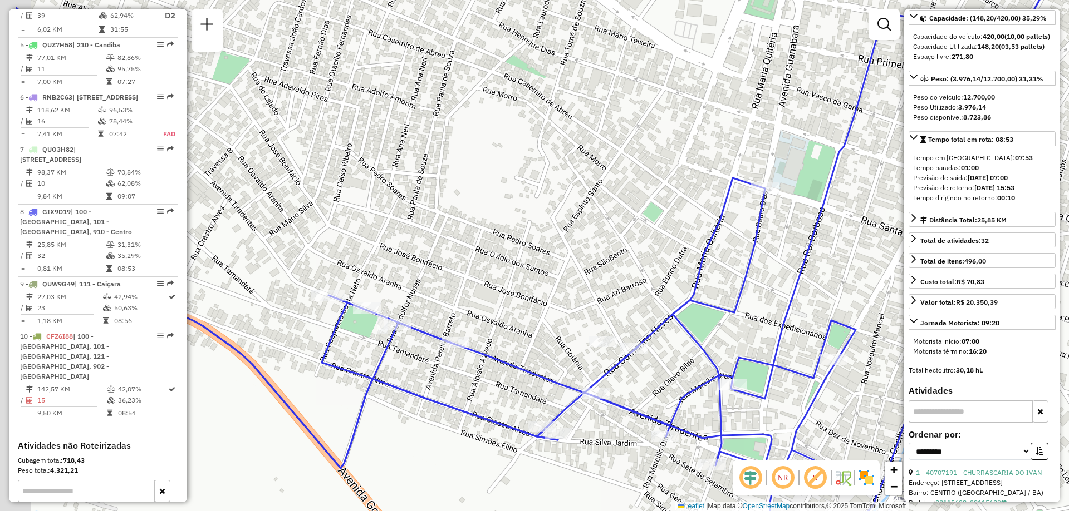
drag, startPoint x: 523, startPoint y: 316, endPoint x: 636, endPoint y: 294, distance: 115.1
click at [636, 294] on div "Janela de atendimento Grade de atendimento Capacidade Transportadoras Veículos …" at bounding box center [534, 255] width 1069 height 511
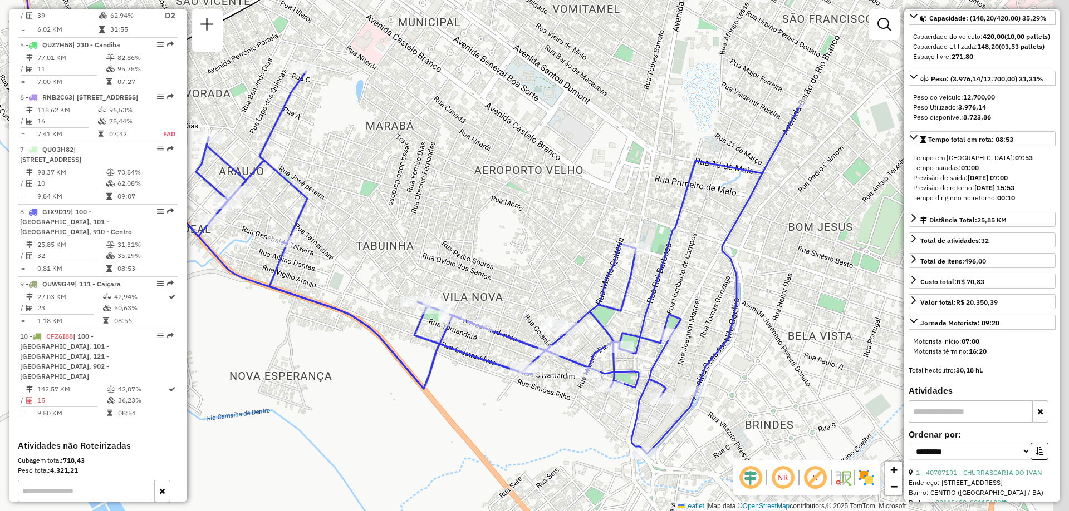
drag, startPoint x: 603, startPoint y: 262, endPoint x: 586, endPoint y: 263, distance: 16.7
click at [586, 263] on div "Janela de atendimento Grade de atendimento Capacidade Transportadoras Veículos …" at bounding box center [534, 255] width 1069 height 511
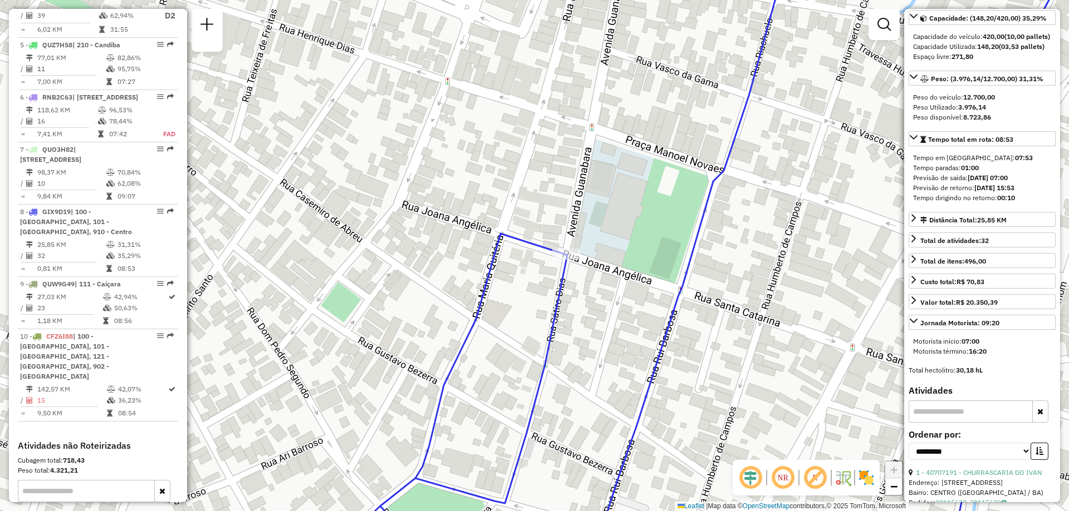
drag, startPoint x: 597, startPoint y: 338, endPoint x: 640, endPoint y: 235, distance: 111.0
click at [640, 235] on div "Janela de atendimento Grade de atendimento Capacidade Transportadoras Veículos …" at bounding box center [534, 255] width 1069 height 511
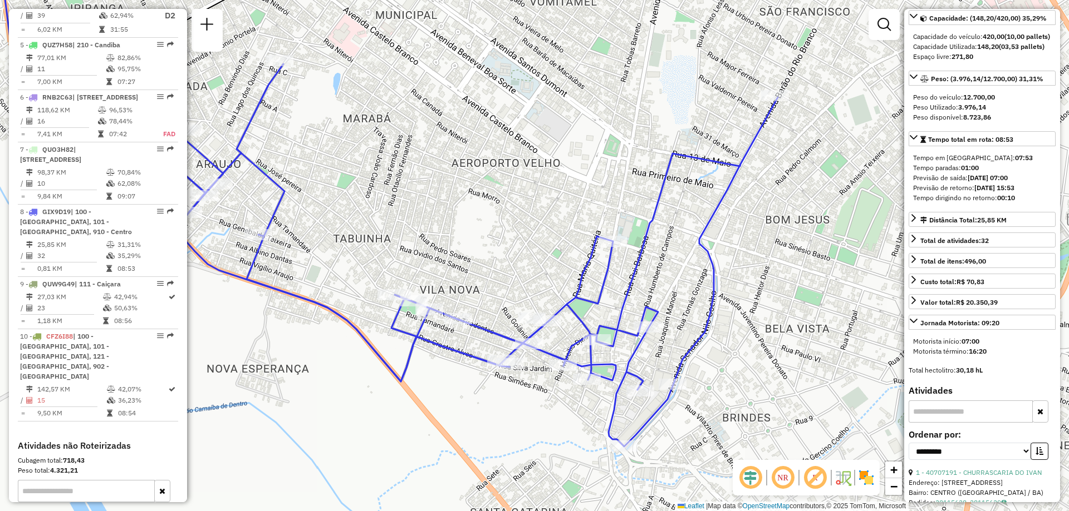
drag, startPoint x: 661, startPoint y: 293, endPoint x: 643, endPoint y: 318, distance: 30.7
click at [640, 324] on icon at bounding box center [409, 246] width 736 height 402
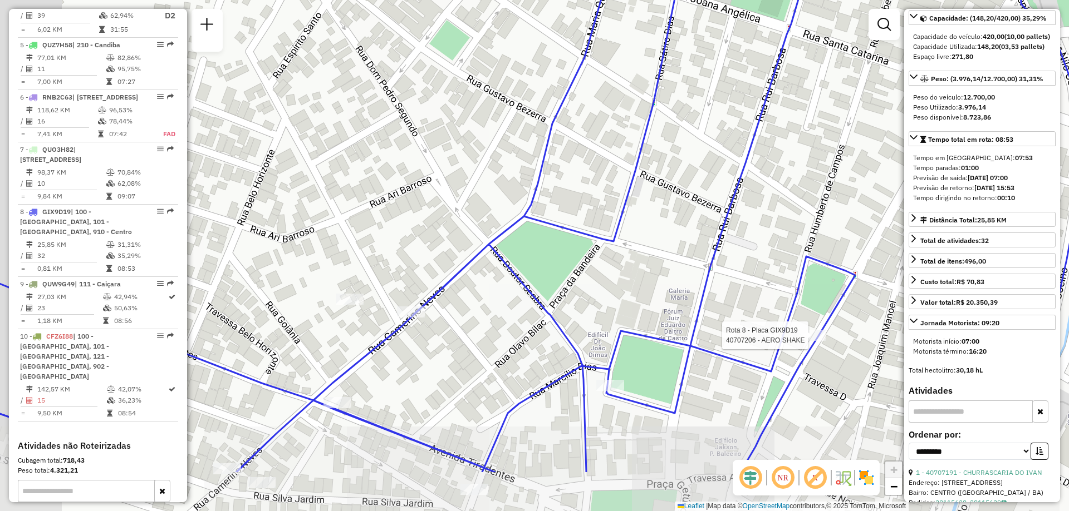
drag, startPoint x: 549, startPoint y: 338, endPoint x: 646, endPoint y: 248, distance: 132.3
click at [646, 248] on div "Rota 8 - Placa GIX9D19 40707206 - AERO SHAKE Janela de atendimento Grade de ate…" at bounding box center [534, 255] width 1069 height 511
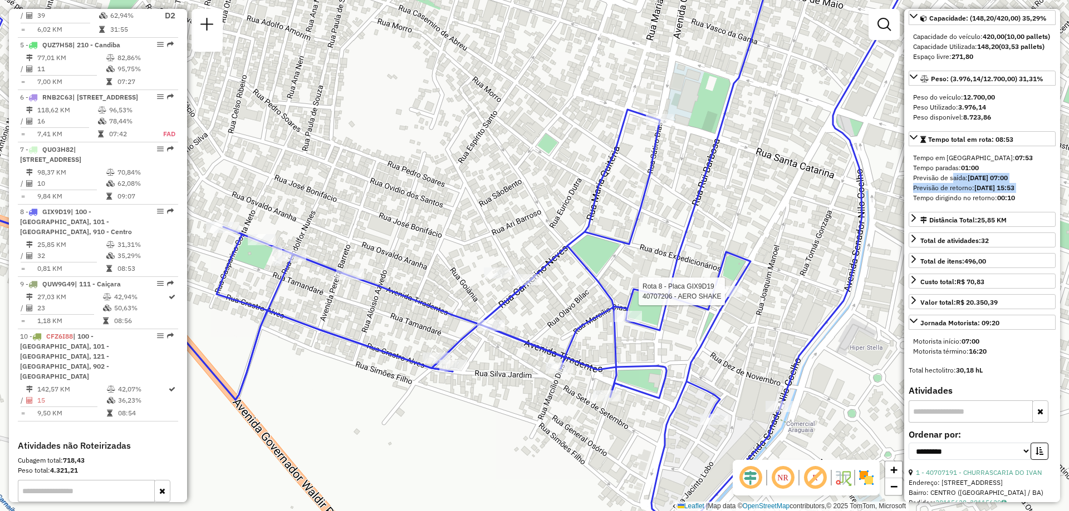
click at [893, 224] on hb-router-mapa "Informações da Sessão 1254642 - [DATE] Criação: [DATE] 18:35 Depósito: CDD Guan…" at bounding box center [534, 255] width 1069 height 511
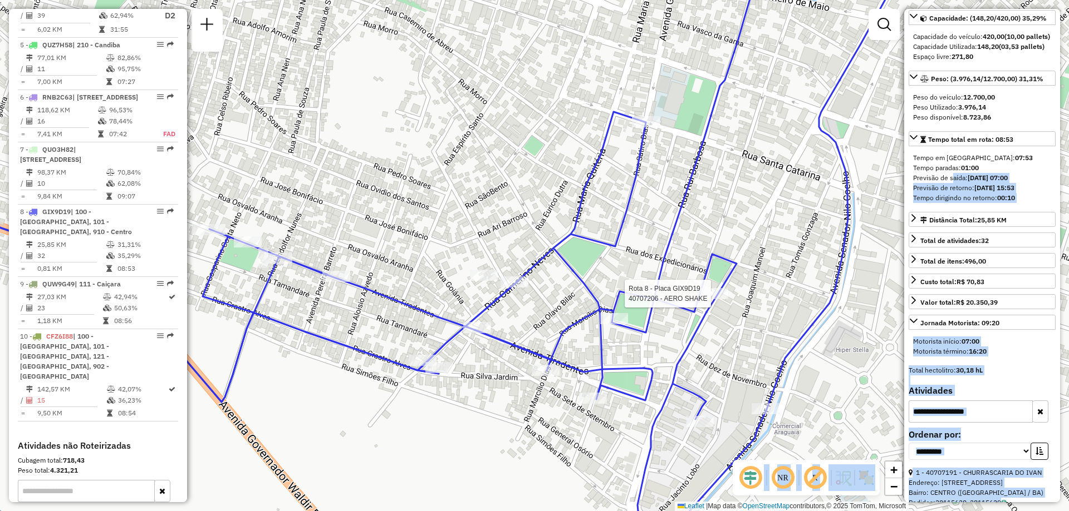
drag, startPoint x: 863, startPoint y: 230, endPoint x: 838, endPoint y: 233, distance: 24.7
click at [840, 233] on div "Rota 8 - Placa GIX9D19 40707206 - AERO SHAKE Janela de atendimento Grade de ate…" at bounding box center [534, 255] width 1069 height 511
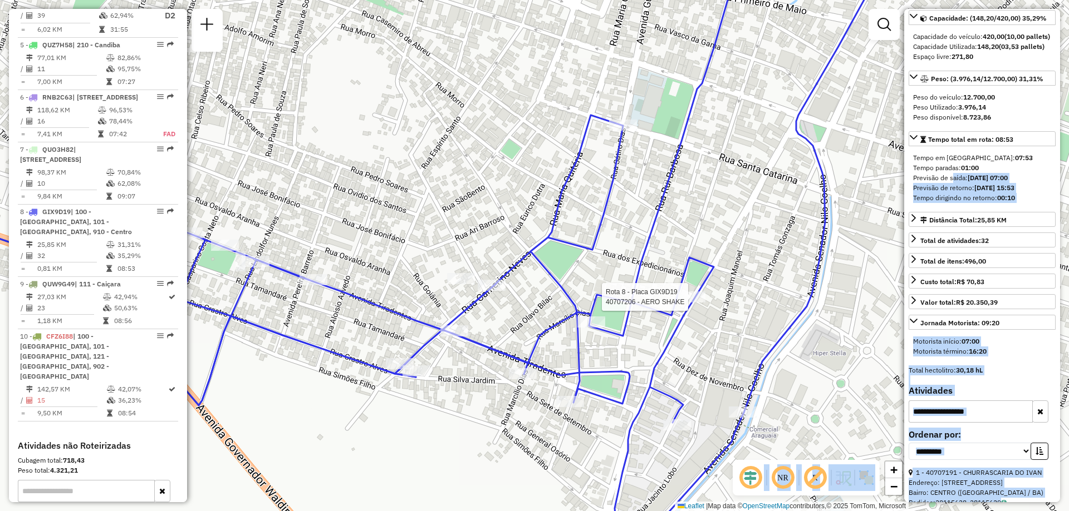
click at [838, 220] on div "Rota 8 - Placa GIX9D19 40707206 - AERO SHAKE Janela de atendimento Grade de ate…" at bounding box center [534, 255] width 1069 height 511
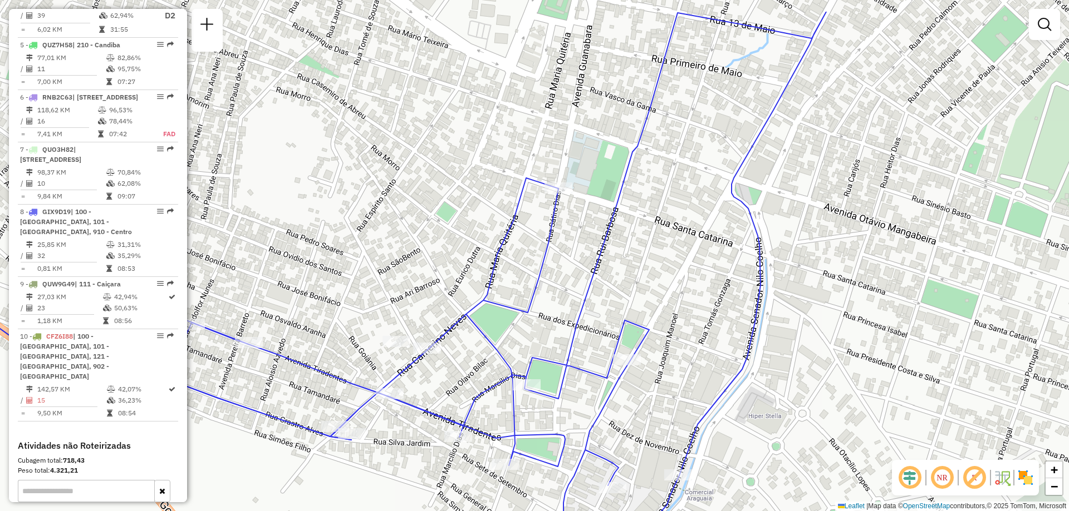
drag, startPoint x: 839, startPoint y: 249, endPoint x: 819, endPoint y: 264, distance: 24.7
click at [820, 264] on div "Janela de atendimento Grade de atendimento Capacidade Transportadoras Veículos …" at bounding box center [534, 255] width 1069 height 511
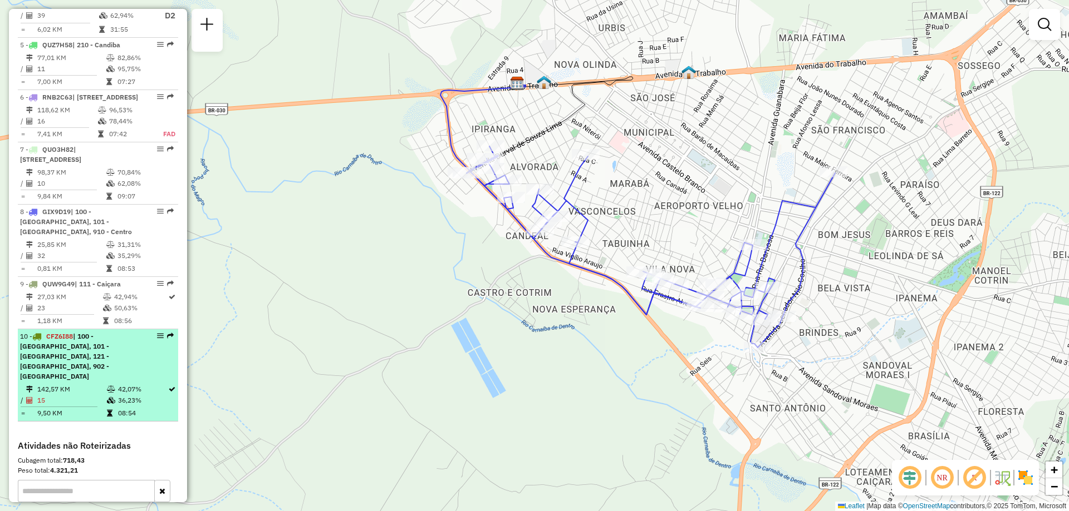
click at [80, 381] on span "| 100 - [GEOGRAPHIC_DATA], 101 - [GEOGRAPHIC_DATA], 121 - [GEOGRAPHIC_DATA], 90…" at bounding box center [64, 356] width 89 height 48
select select "**********"
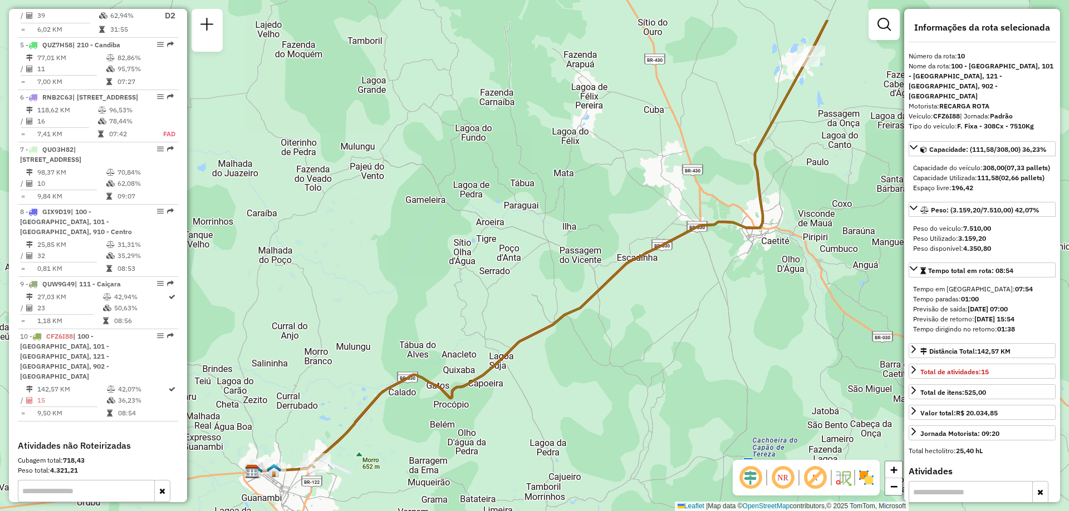
drag, startPoint x: 611, startPoint y: 305, endPoint x: 412, endPoint y: 447, distance: 244.6
click at [413, 446] on div "Janela de atendimento Grade de atendimento Capacidade Transportadoras Veículos …" at bounding box center [534, 255] width 1069 height 511
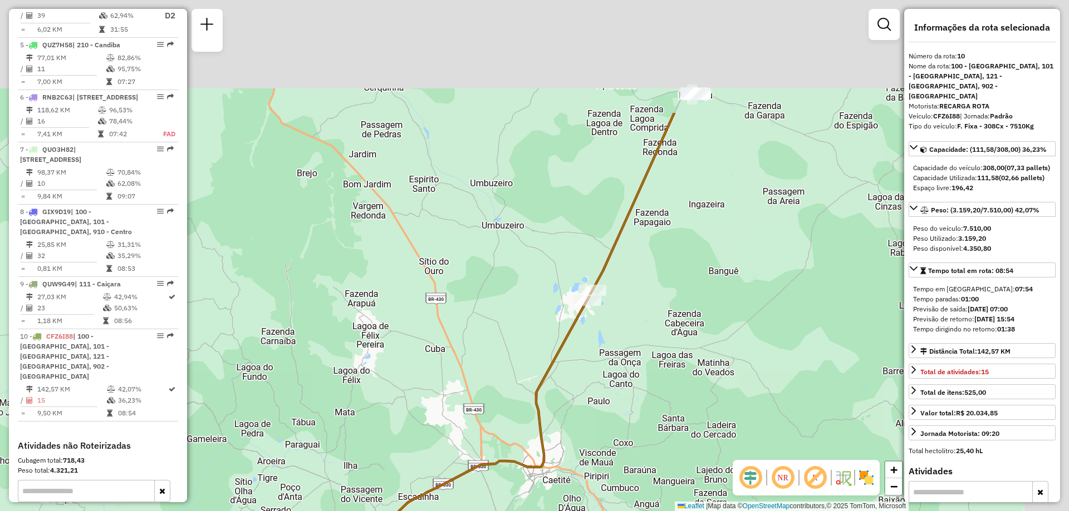
drag, startPoint x: 671, startPoint y: 163, endPoint x: 589, endPoint y: 334, distance: 190.2
click at [589, 334] on div "Janela de atendimento Grade de atendimento Capacidade Transportadoras Veículos …" at bounding box center [534, 255] width 1069 height 511
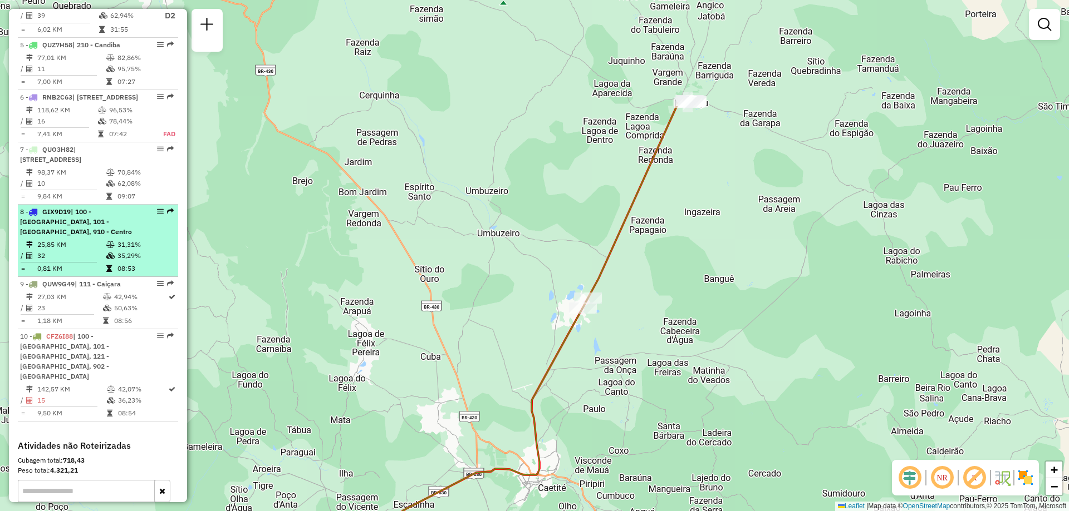
click at [96, 250] on td "25,85 KM" at bounding box center [71, 244] width 69 height 11
select select "**********"
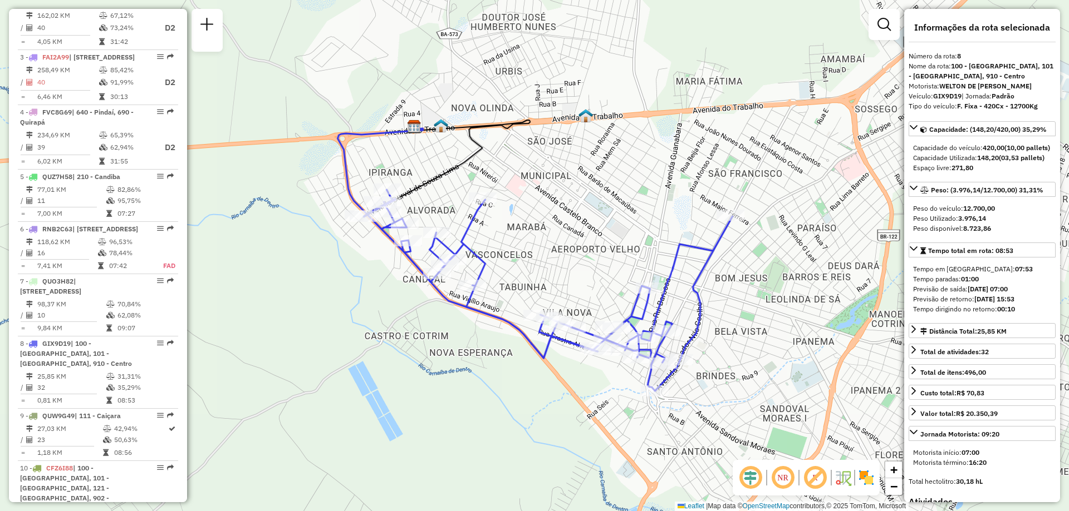
scroll to position [723, 0]
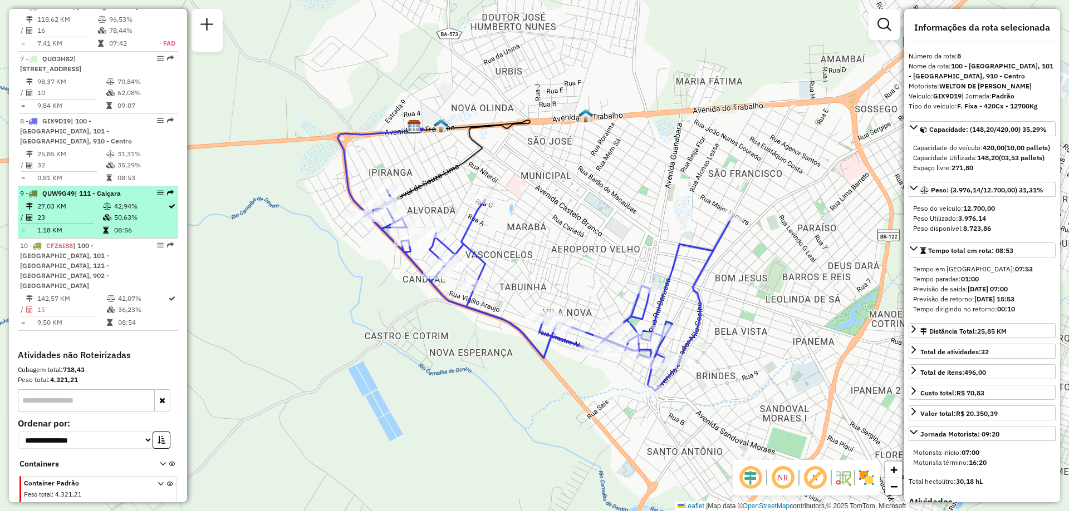
click at [88, 223] on td "23" at bounding box center [70, 217] width 66 height 11
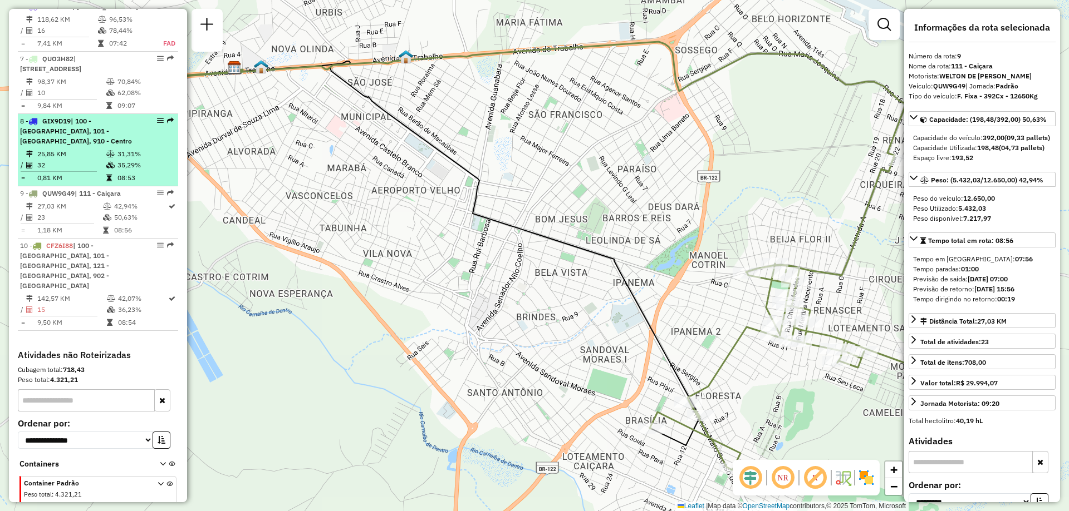
click at [95, 146] on div "8 - GIX9D19 | 100 - [GEOGRAPHIC_DATA], 101 - [GEOGRAPHIC_DATA], 910 - Centro" at bounding box center [79, 131] width 118 height 30
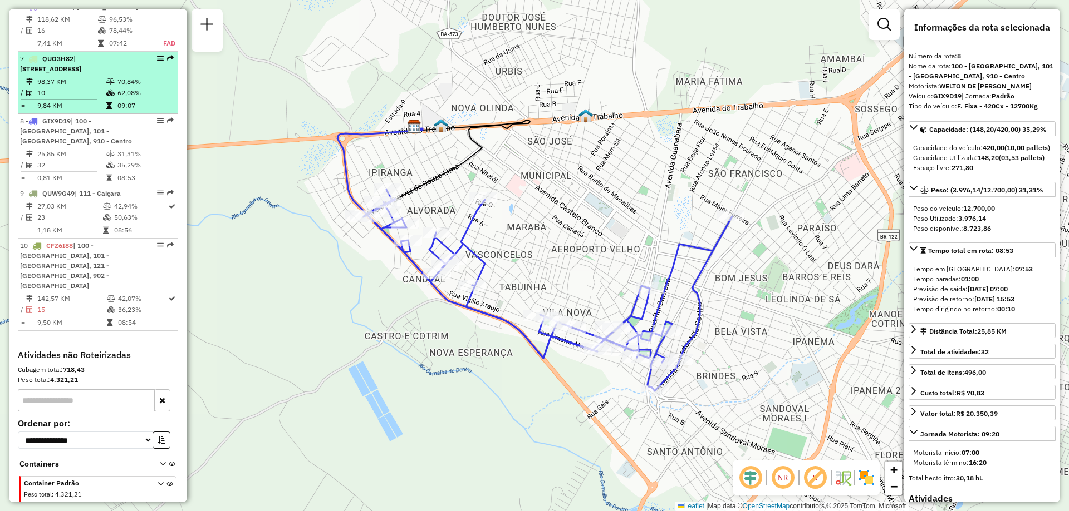
click at [81, 73] on span "| [STREET_ADDRESS]" at bounding box center [50, 64] width 61 height 18
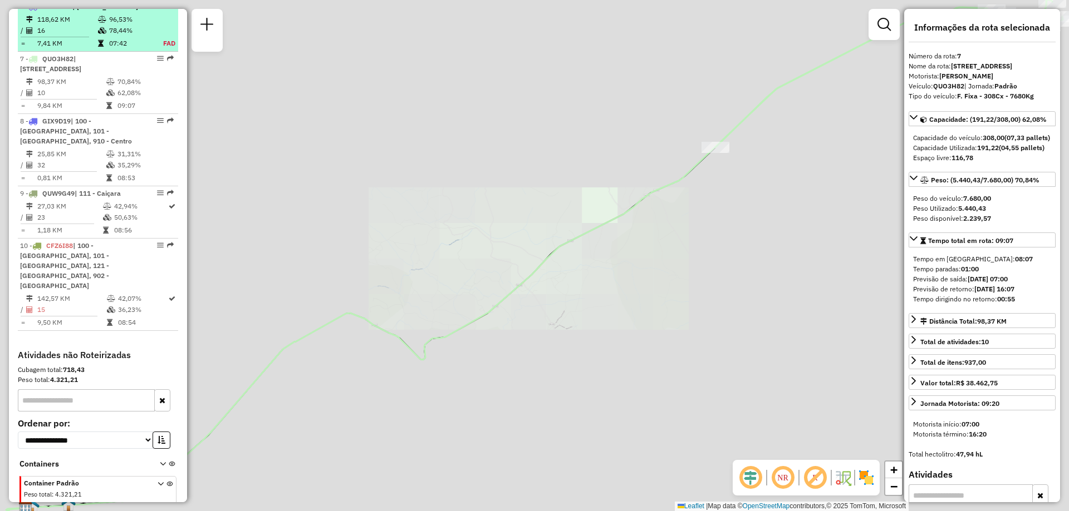
click at [117, 11] on span "| [STREET_ADDRESS]" at bounding box center [105, 6] width 66 height 8
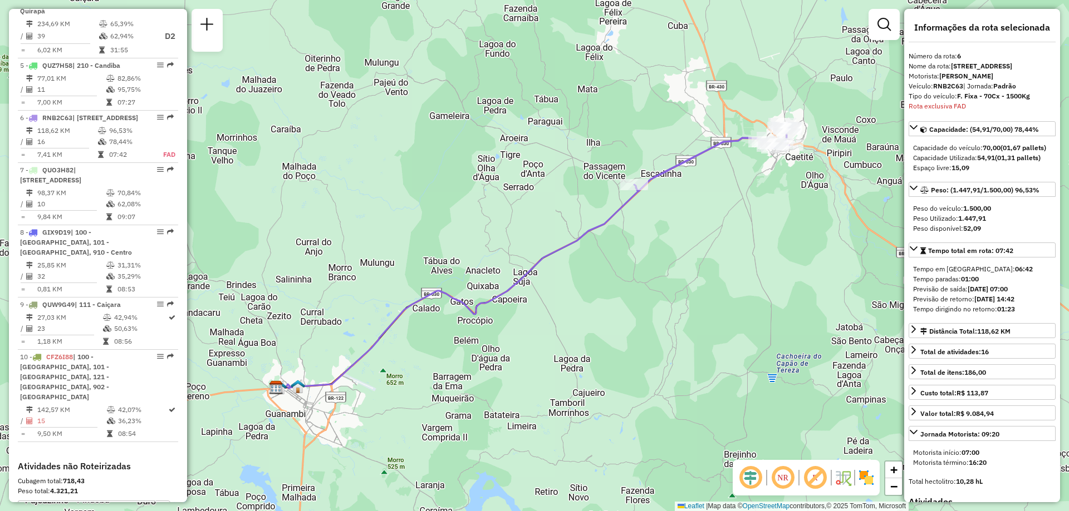
scroll to position [744, 0]
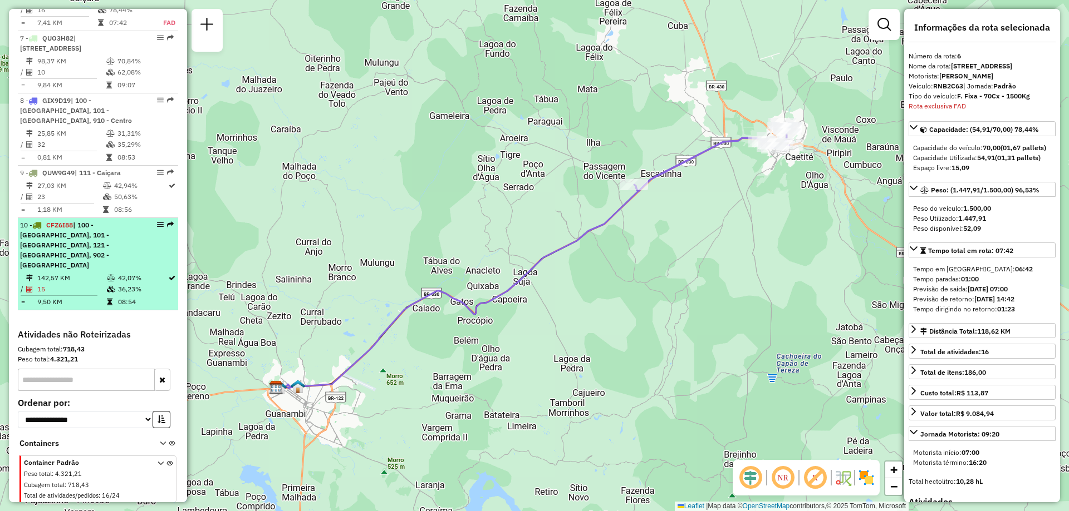
click at [102, 284] on td "142,57 KM" at bounding box center [72, 278] width 70 height 11
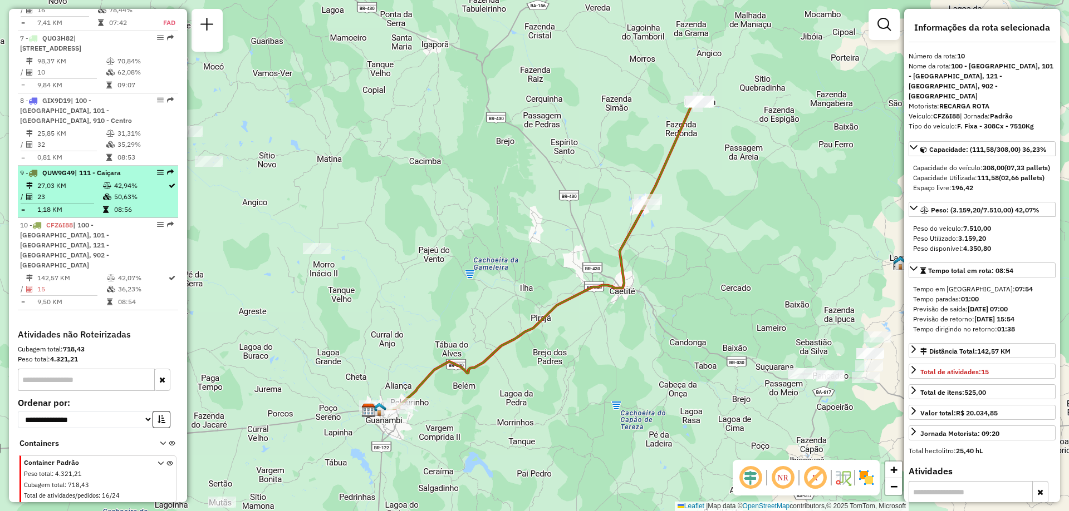
click at [116, 203] on td "50,63%" at bounding box center [141, 196] width 54 height 11
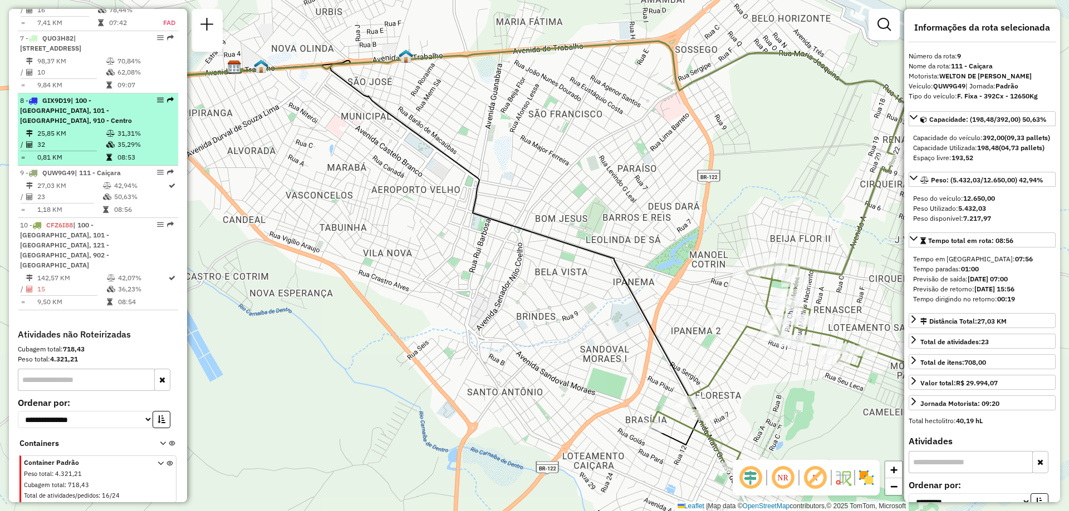
click at [106, 137] on icon at bounding box center [110, 133] width 8 height 7
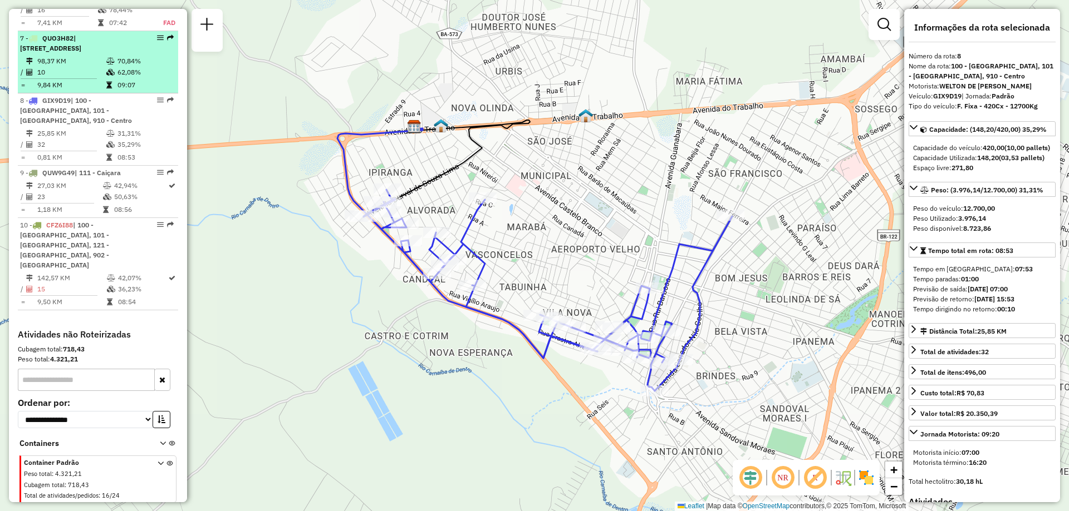
click at [81, 52] on span "| [STREET_ADDRESS]" at bounding box center [50, 43] width 61 height 18
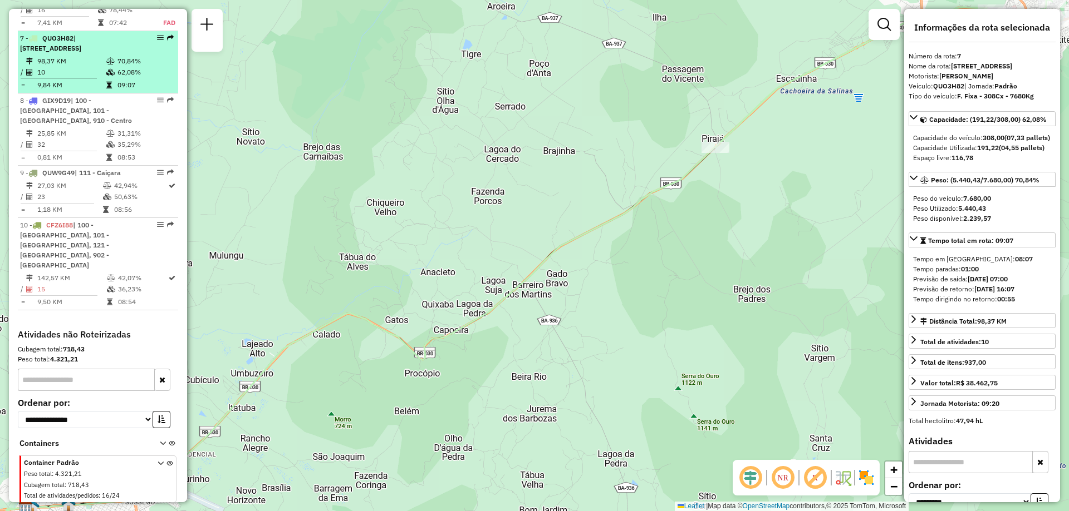
scroll to position [577, 0]
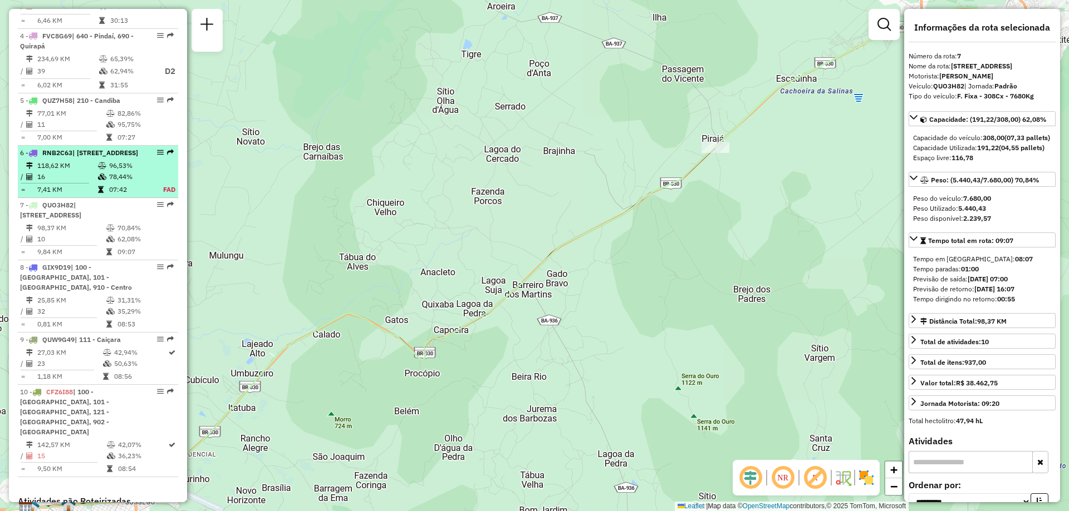
click at [90, 171] on td "118,62 KM" at bounding box center [67, 165] width 61 height 11
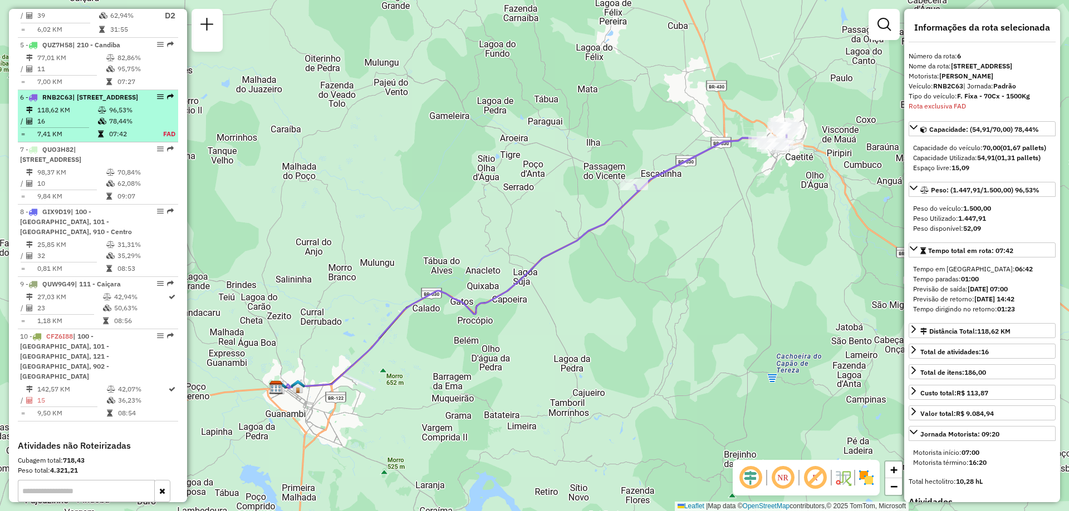
scroll to position [521, 0]
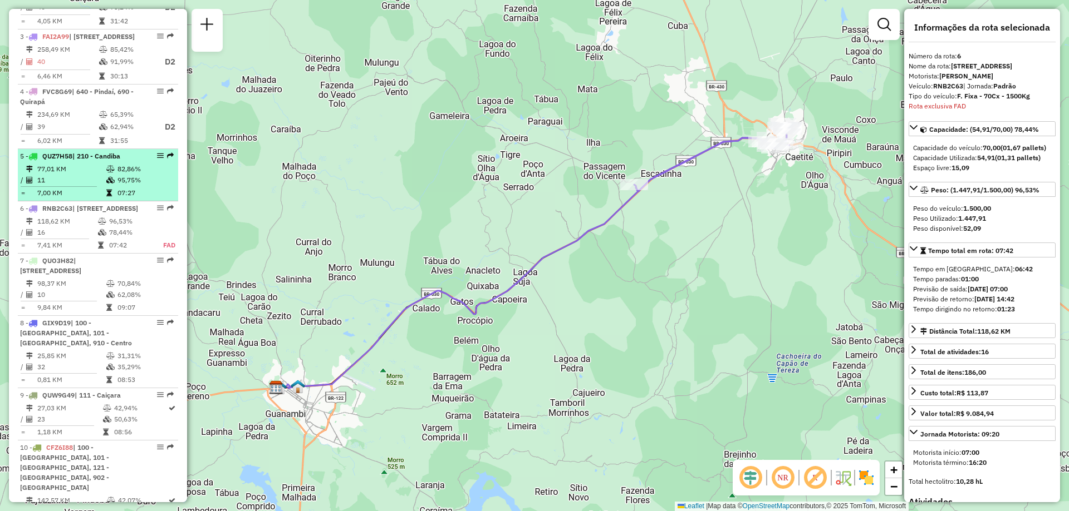
click at [83, 160] on span "| 210 - Candiba" at bounding box center [96, 156] width 48 height 8
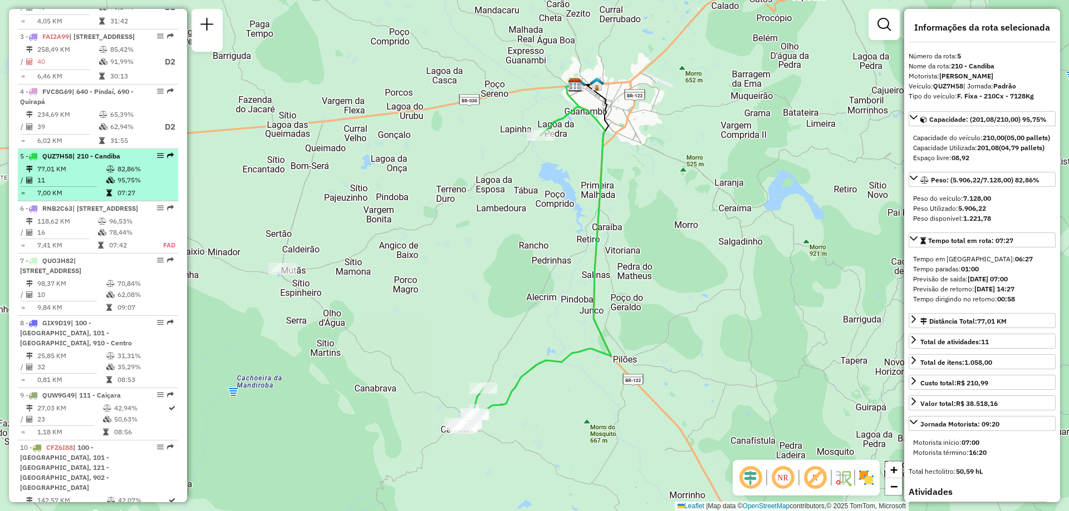
scroll to position [410, 0]
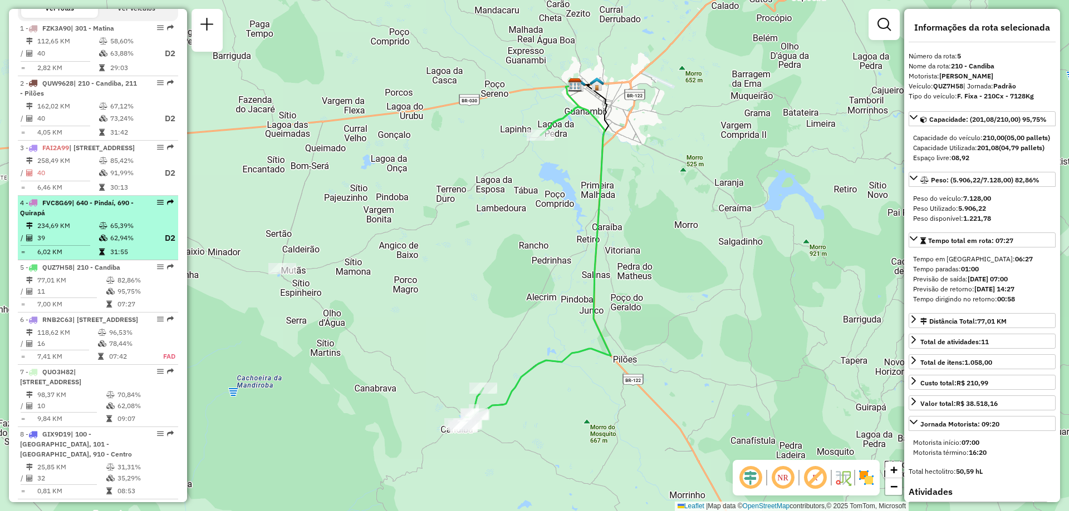
click at [71, 248] on li "4 - FVC8G69 | 640 - Pindaí, 690 - Quirapá 234,69 KM 65,39% / 39 62,94% D2 = 6,0…" at bounding box center [98, 228] width 160 height 65
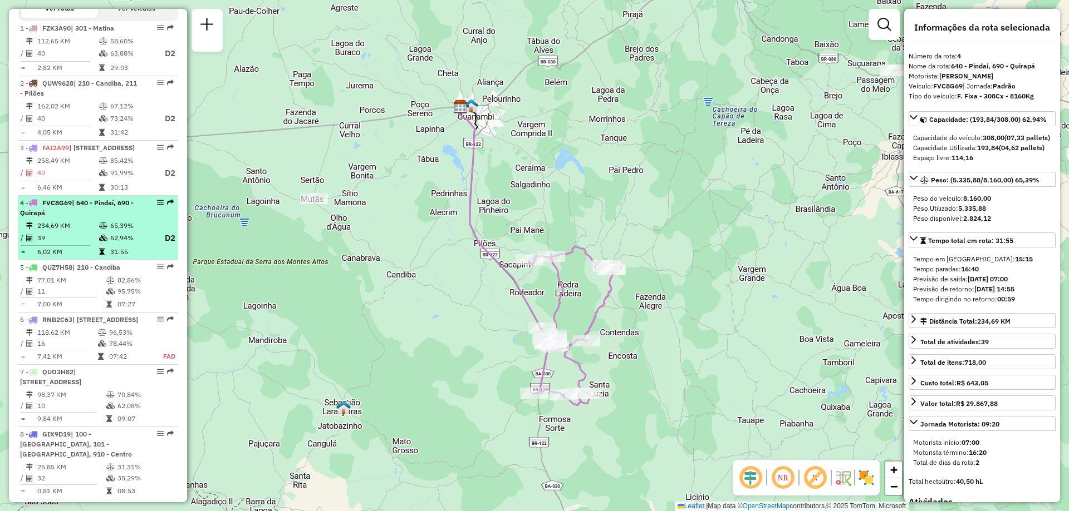
scroll to position [355, 0]
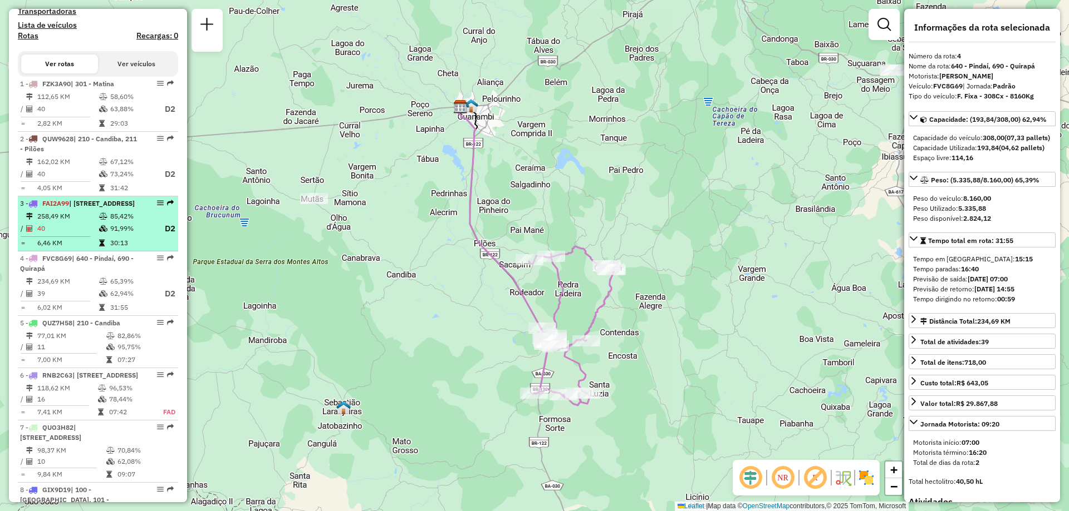
click at [80, 208] on span "| [STREET_ADDRESS]" at bounding box center [102, 203] width 66 height 8
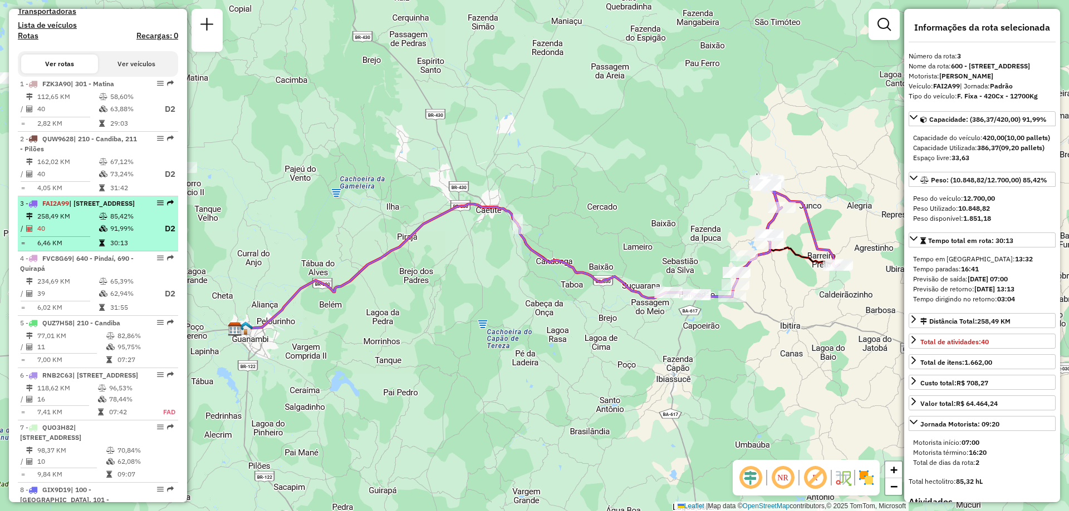
scroll to position [243, 0]
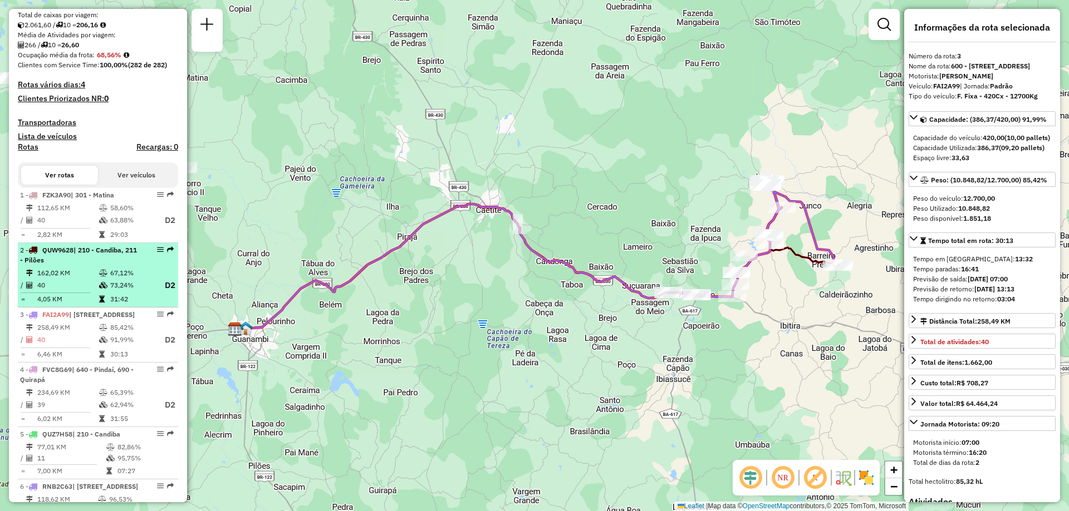
click at [64, 265] on div "2 - QUW9628 | 210 - Candiba, 211 - Pilões" at bounding box center [79, 255] width 118 height 20
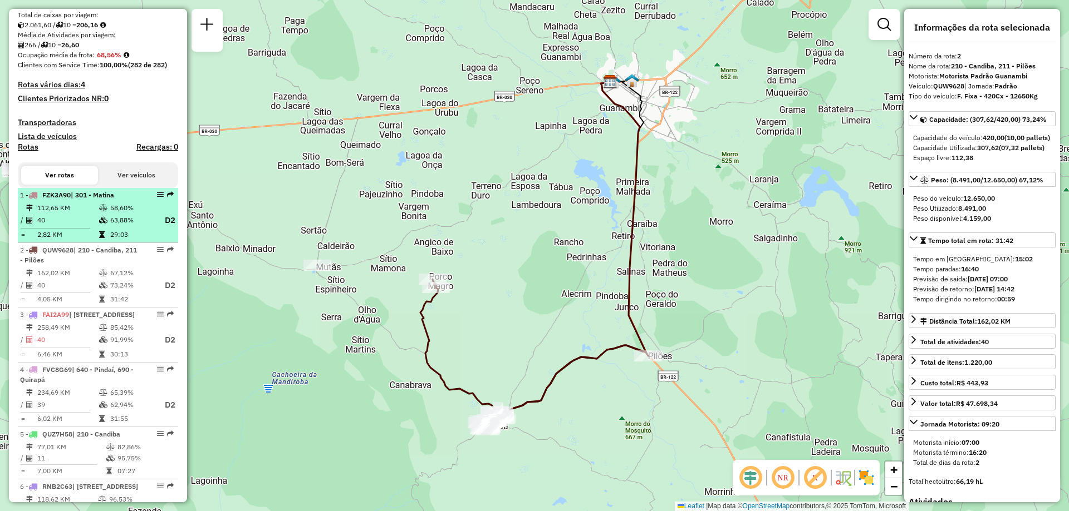
click at [95, 228] on td "40" at bounding box center [68, 221] width 62 height 14
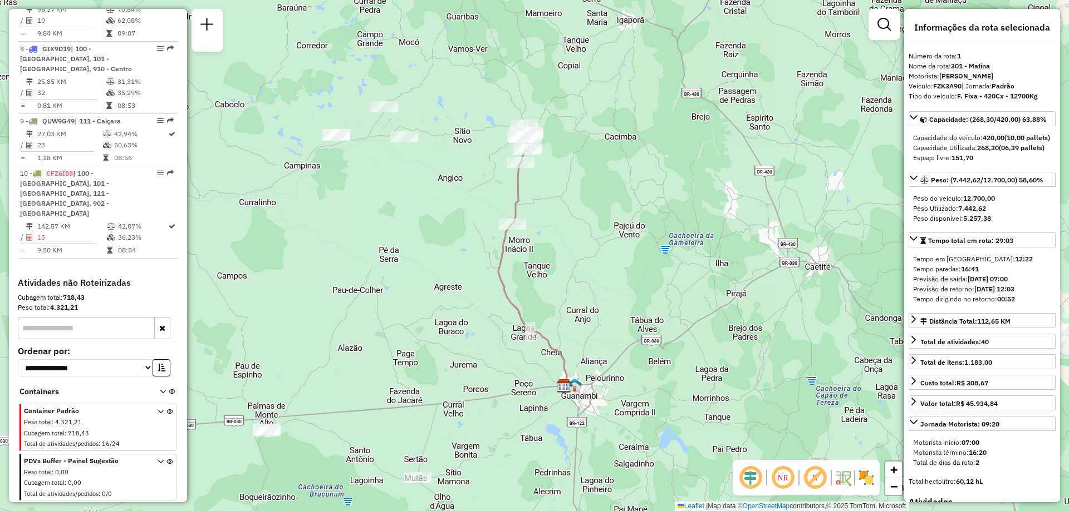
scroll to position [816, 0]
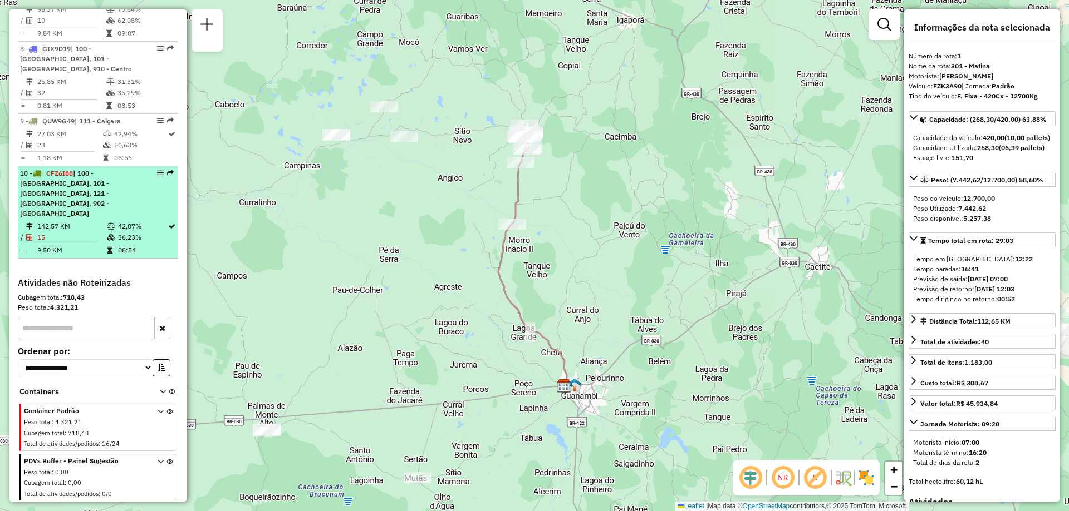
click at [107, 234] on td at bounding box center [111, 237] width 11 height 11
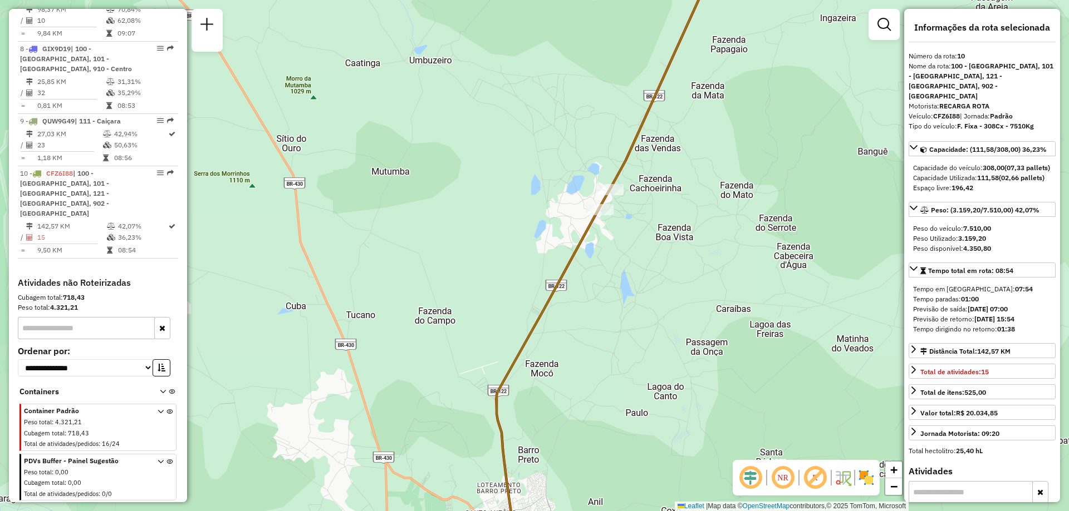
drag, startPoint x: 642, startPoint y: 158, endPoint x: 613, endPoint y: 305, distance: 149.7
click at [613, 304] on div "Janela de atendimento Grade de atendimento Capacidade Transportadoras Veículos …" at bounding box center [534, 255] width 1069 height 511
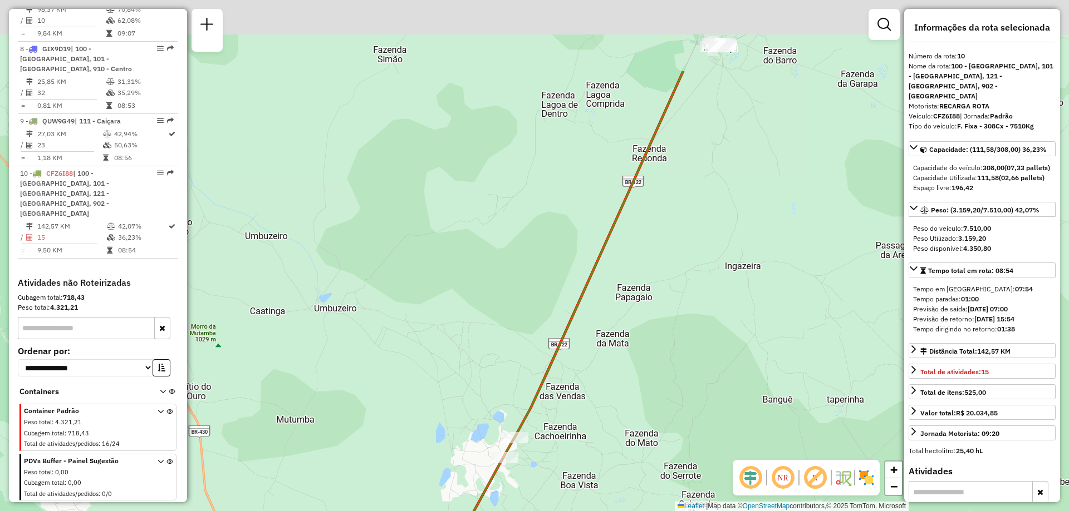
drag, startPoint x: 700, startPoint y: 147, endPoint x: 594, endPoint y: 365, distance: 242.4
click at [594, 365] on div "Janela de atendimento Grade de atendimento Capacidade Transportadoras Veículos …" at bounding box center [534, 255] width 1069 height 511
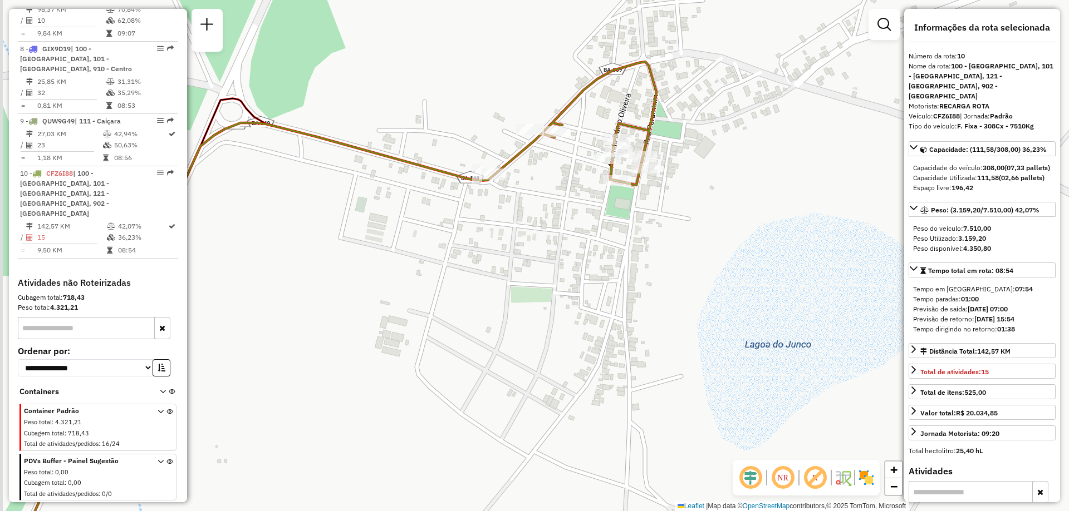
drag, startPoint x: 379, startPoint y: 242, endPoint x: 514, endPoint y: 318, distance: 155.2
click at [514, 318] on div "Janela de atendimento Grade de atendimento Capacidade Transportadoras Veículos …" at bounding box center [534, 255] width 1069 height 511
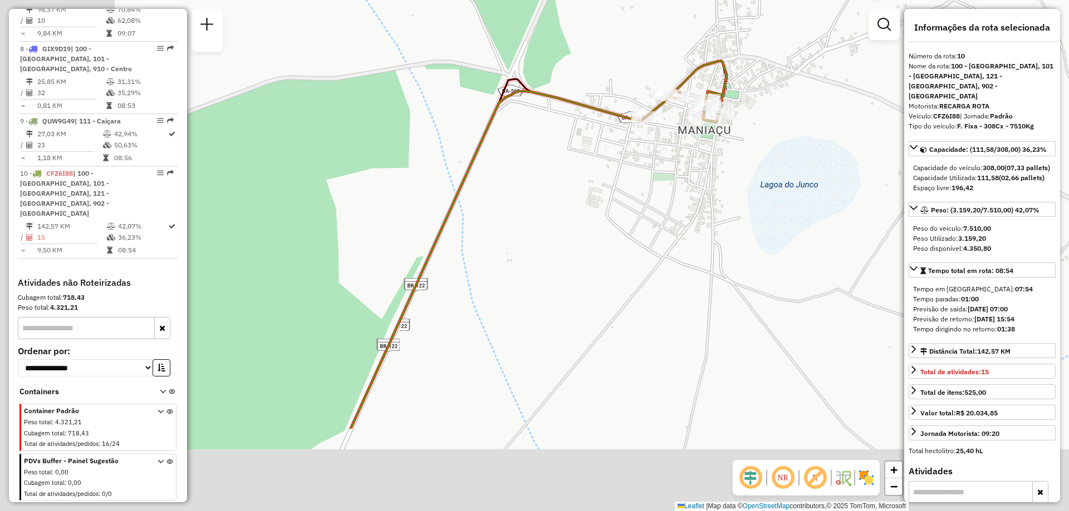
drag, startPoint x: 323, startPoint y: 357, endPoint x: 573, endPoint y: 179, distance: 306.7
click at [572, 179] on div "Janela de atendimento Grade de atendimento Capacidade Transportadoras Veículos …" at bounding box center [534, 255] width 1069 height 511
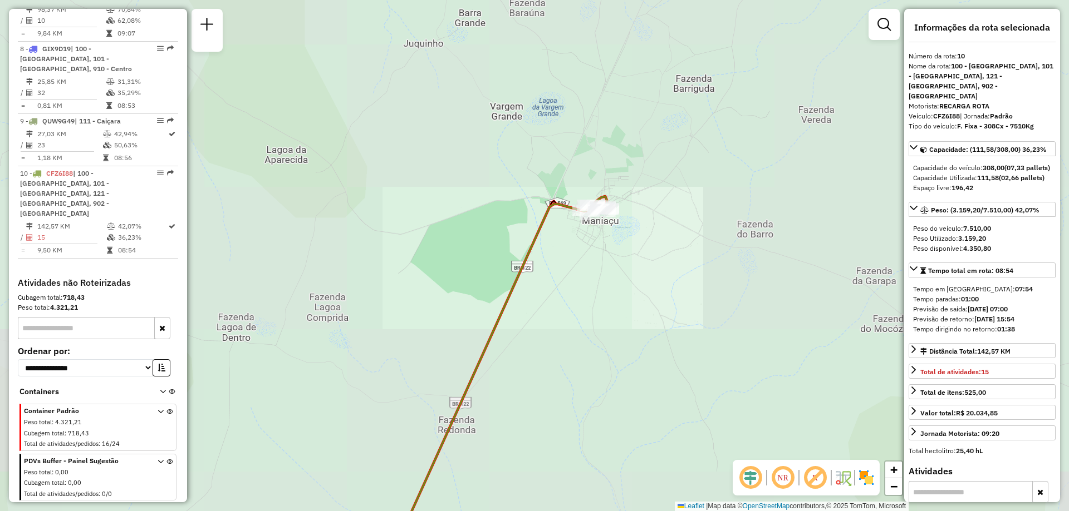
drag, startPoint x: 447, startPoint y: 361, endPoint x: 557, endPoint y: 124, distance: 260.9
click at [544, 146] on div "Janela de atendimento Grade de atendimento Capacidade Transportadoras Veículos …" at bounding box center [534, 255] width 1069 height 511
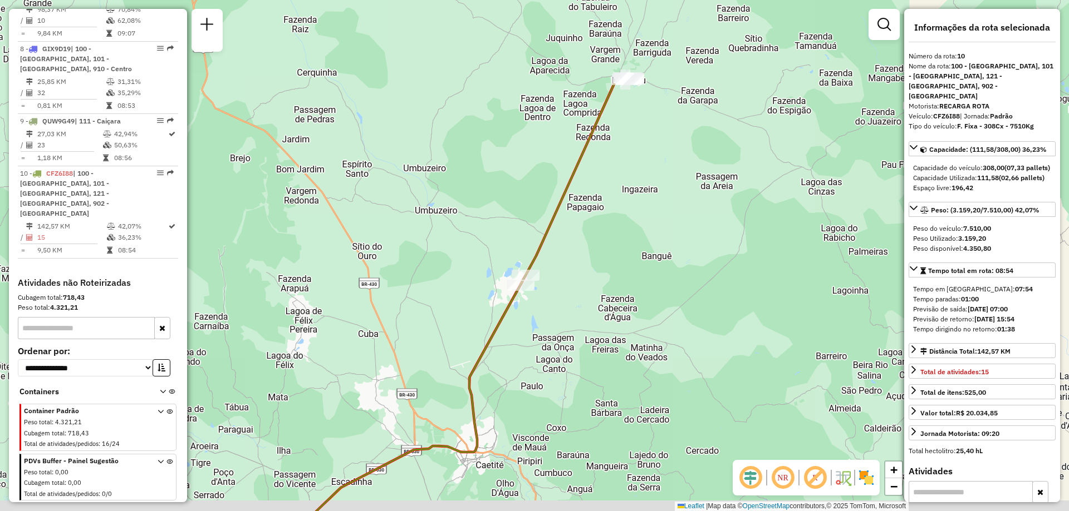
drag, startPoint x: 470, startPoint y: 327, endPoint x: 569, endPoint y: 83, distance: 263.6
click at [565, 91] on div "Janela de atendimento Grade de atendimento Capacidade Transportadoras Veículos …" at bounding box center [534, 255] width 1069 height 511
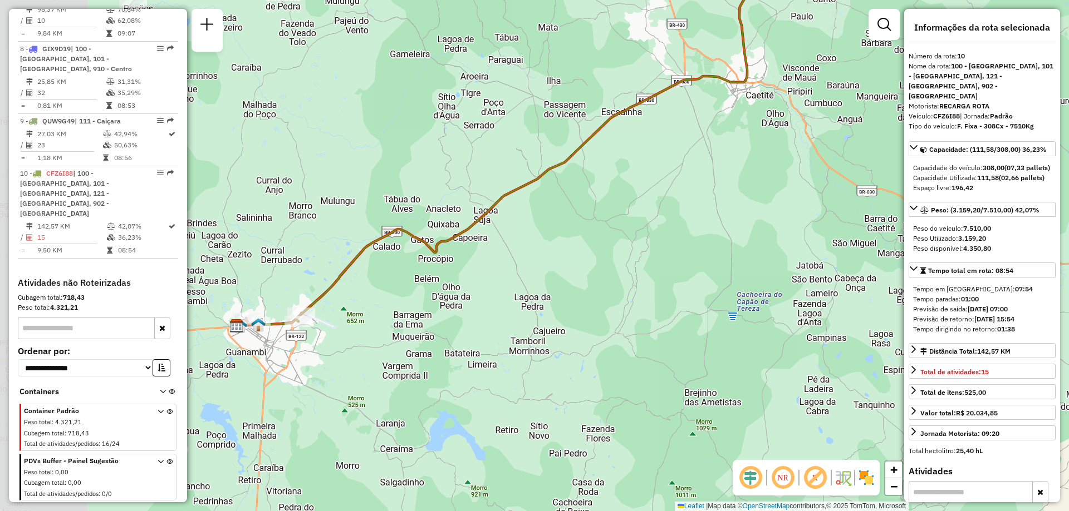
drag, startPoint x: 389, startPoint y: 173, endPoint x: 531, endPoint y: 95, distance: 161.6
click at [549, 69] on div "Janela de atendimento Grade de atendimento Capacidade Transportadoras Veículos …" at bounding box center [534, 255] width 1069 height 511
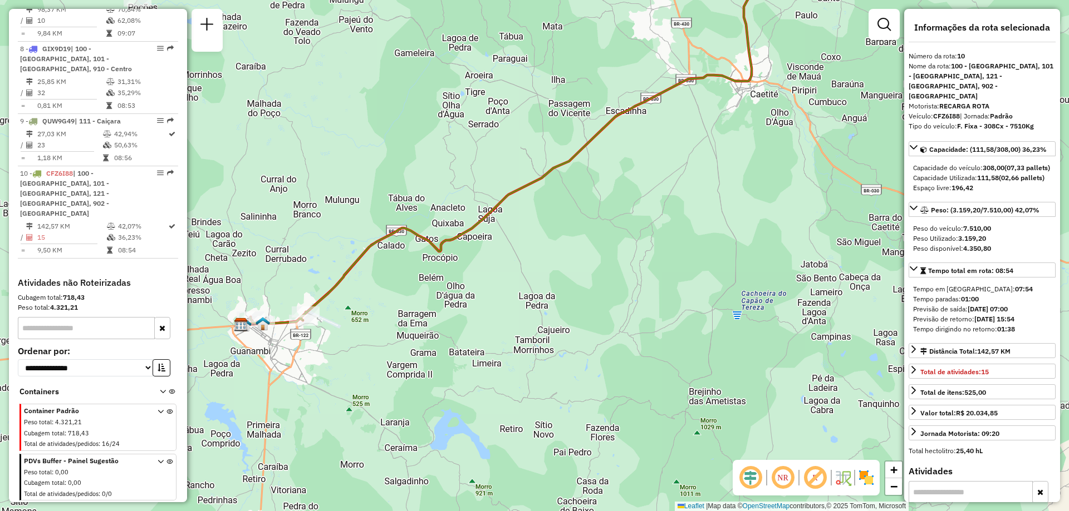
drag, startPoint x: 349, startPoint y: 193, endPoint x: 415, endPoint y: 220, distance: 71.3
click at [415, 220] on div "Janela de atendimento Grade de atendimento Capacidade Transportadoras Veículos …" at bounding box center [534, 255] width 1069 height 511
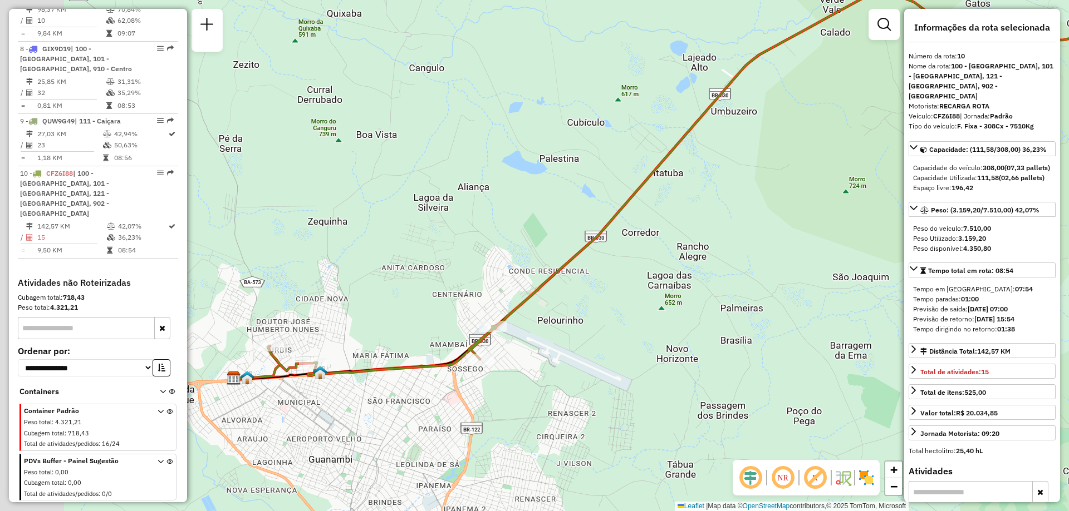
drag, startPoint x: 457, startPoint y: 356, endPoint x: 526, endPoint y: 359, distance: 68.5
click at [524, 359] on div "Janela de atendimento Grade de atendimento Capacidade Transportadoras Veículos …" at bounding box center [534, 255] width 1069 height 511
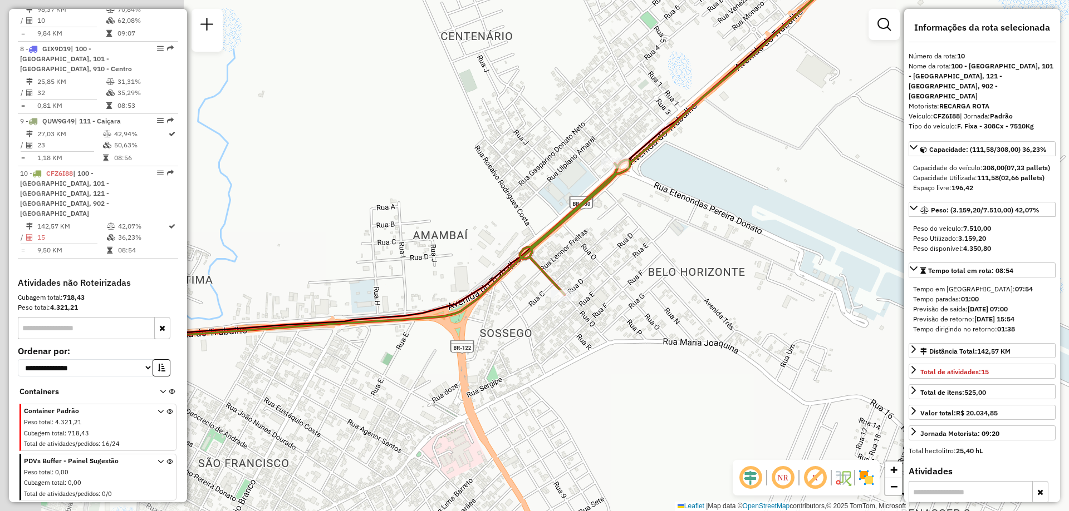
drag, startPoint x: 548, startPoint y: 330, endPoint x: 765, endPoint y: 273, distance: 224.3
click at [757, 274] on div "Janela de atendimento Grade de atendimento Capacidade Transportadoras Veículos …" at bounding box center [534, 255] width 1069 height 511
click at [765, 273] on div "Janela de atendimento Grade de atendimento Capacidade Transportadoras Veículos …" at bounding box center [534, 255] width 1069 height 511
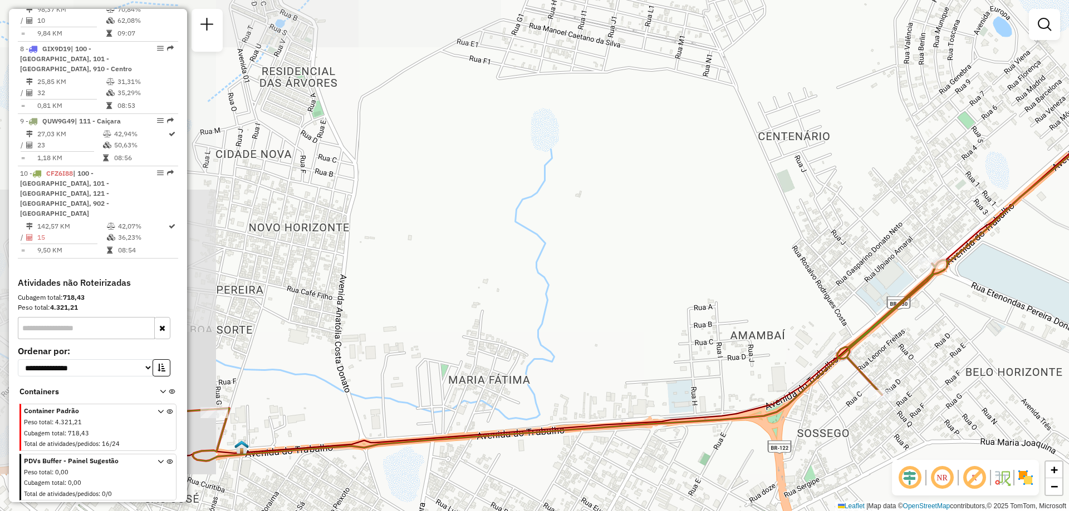
drag, startPoint x: 199, startPoint y: 177, endPoint x: 462, endPoint y: 291, distance: 287.4
click at [462, 291] on div "Janela de atendimento Grade de atendimento Capacidade Transportadoras Veículos …" at bounding box center [534, 255] width 1069 height 511
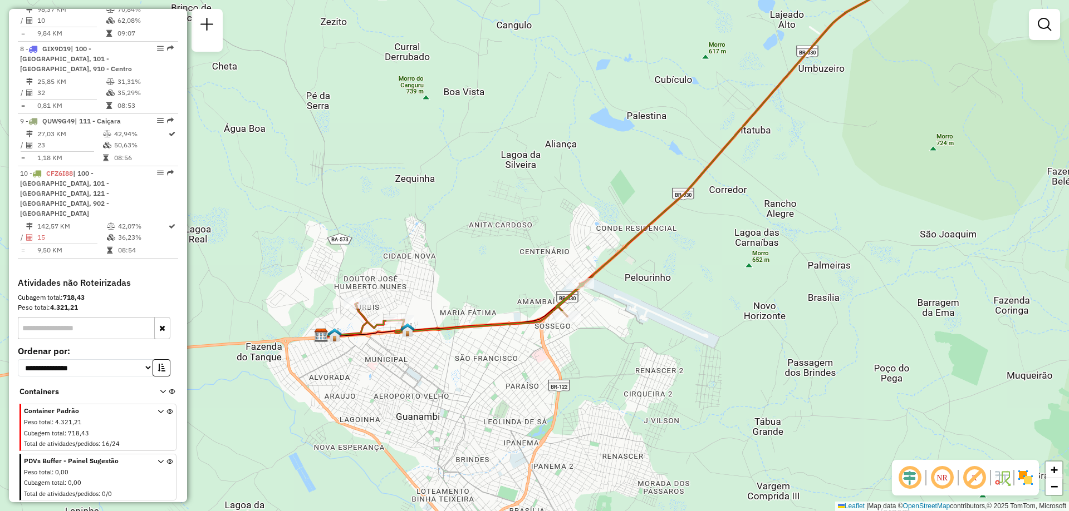
scroll to position [705, 0]
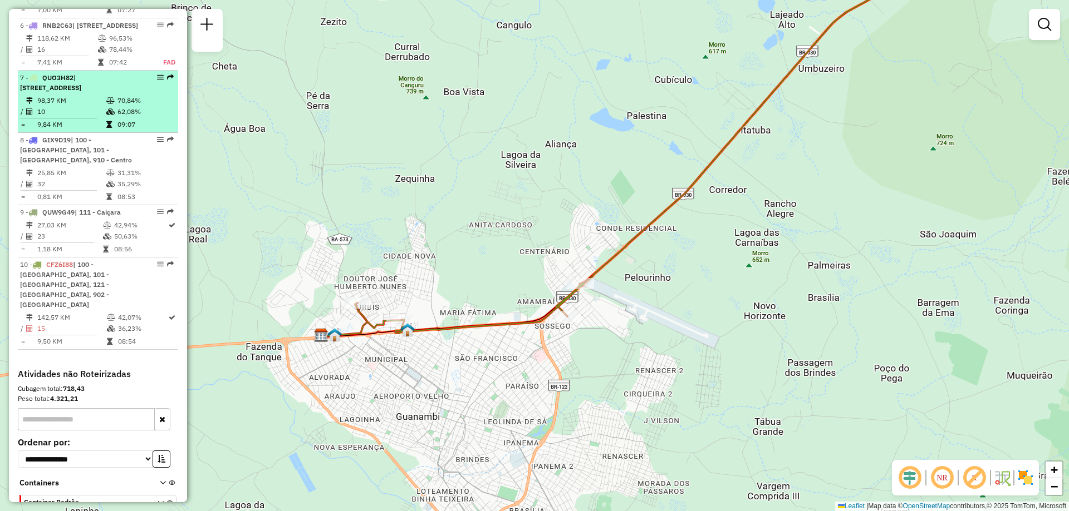
click at [106, 117] on td at bounding box center [111, 111] width 11 height 11
select select "**********"
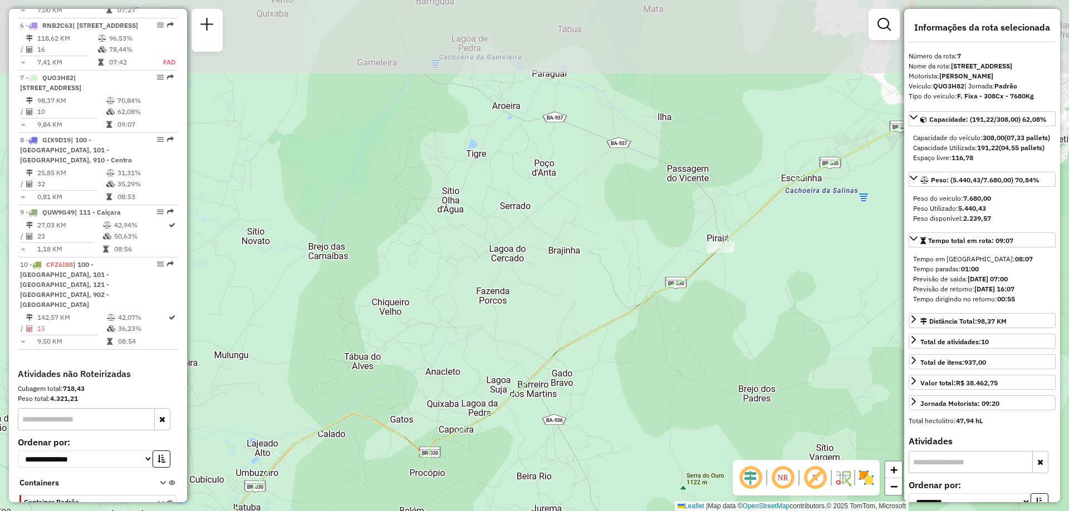
drag, startPoint x: 396, startPoint y: 252, endPoint x: 402, endPoint y: 330, distance: 78.7
click at [402, 330] on div "Janela de atendimento Grade de atendimento Capacidade Transportadoras Veículos …" at bounding box center [534, 255] width 1069 height 511
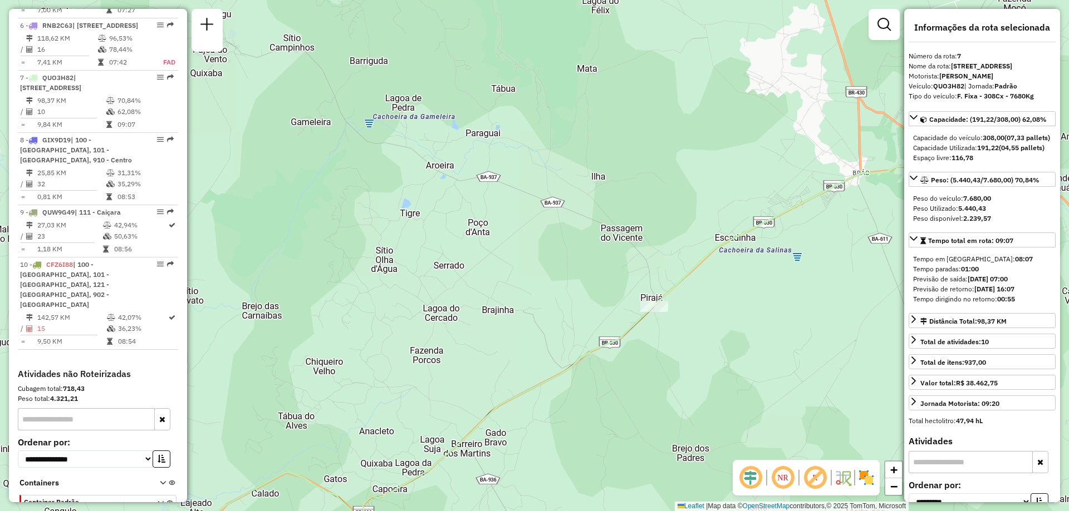
drag, startPoint x: 679, startPoint y: 207, endPoint x: 321, endPoint y: 421, distance: 417.6
click at [321, 421] on div "Janela de atendimento Grade de atendimento Capacidade Transportadoras Veículos …" at bounding box center [534, 255] width 1069 height 511
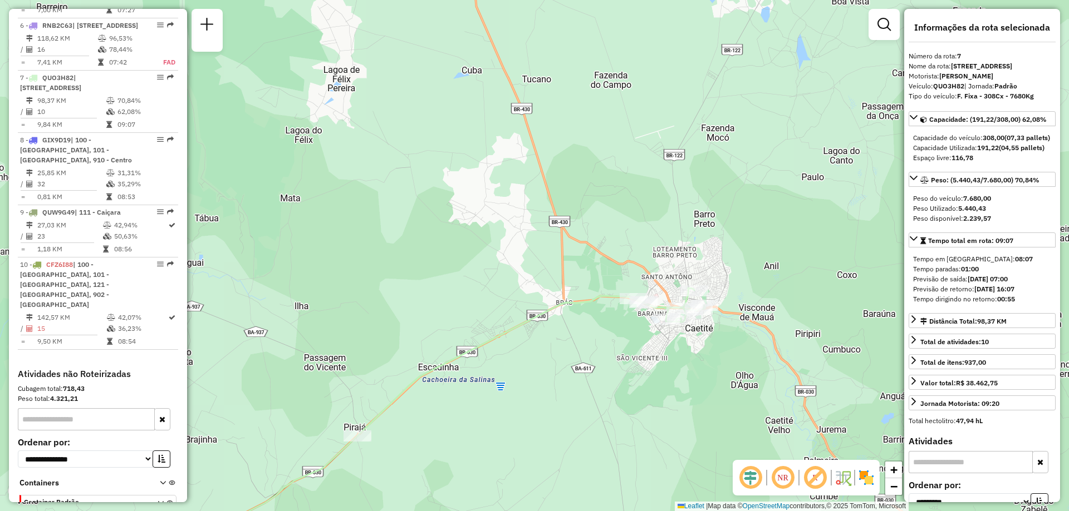
drag, startPoint x: 588, startPoint y: 344, endPoint x: 558, endPoint y: 259, distance: 90.8
click at [558, 259] on div "Janela de atendimento Grade de atendimento Capacidade Transportadoras Veículos …" at bounding box center [534, 255] width 1069 height 511
